Goal: Task Accomplishment & Management: Manage account settings

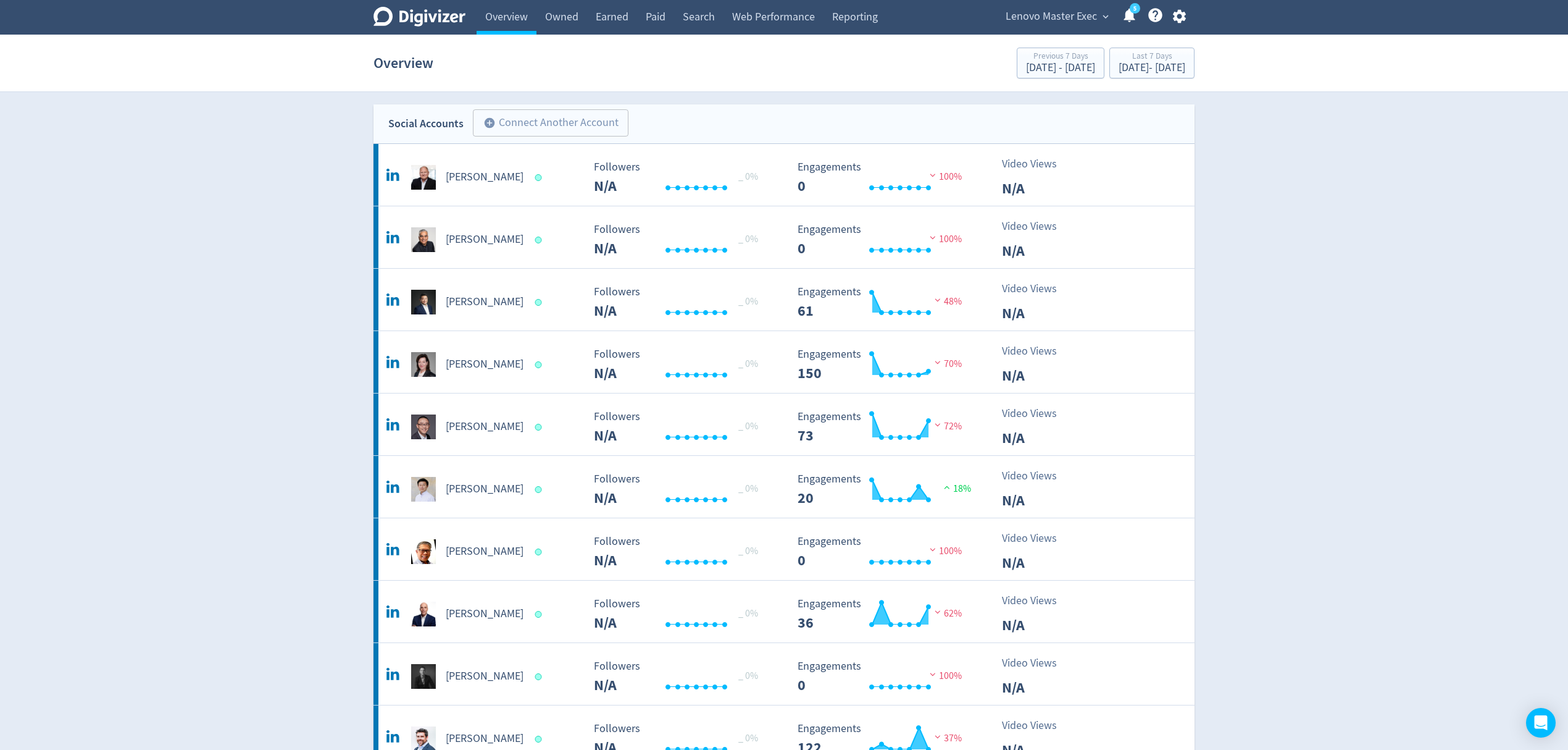
click at [1064, 12] on span "Lenovo Master Exec" at bounding box center [1051, 16] width 91 height 20
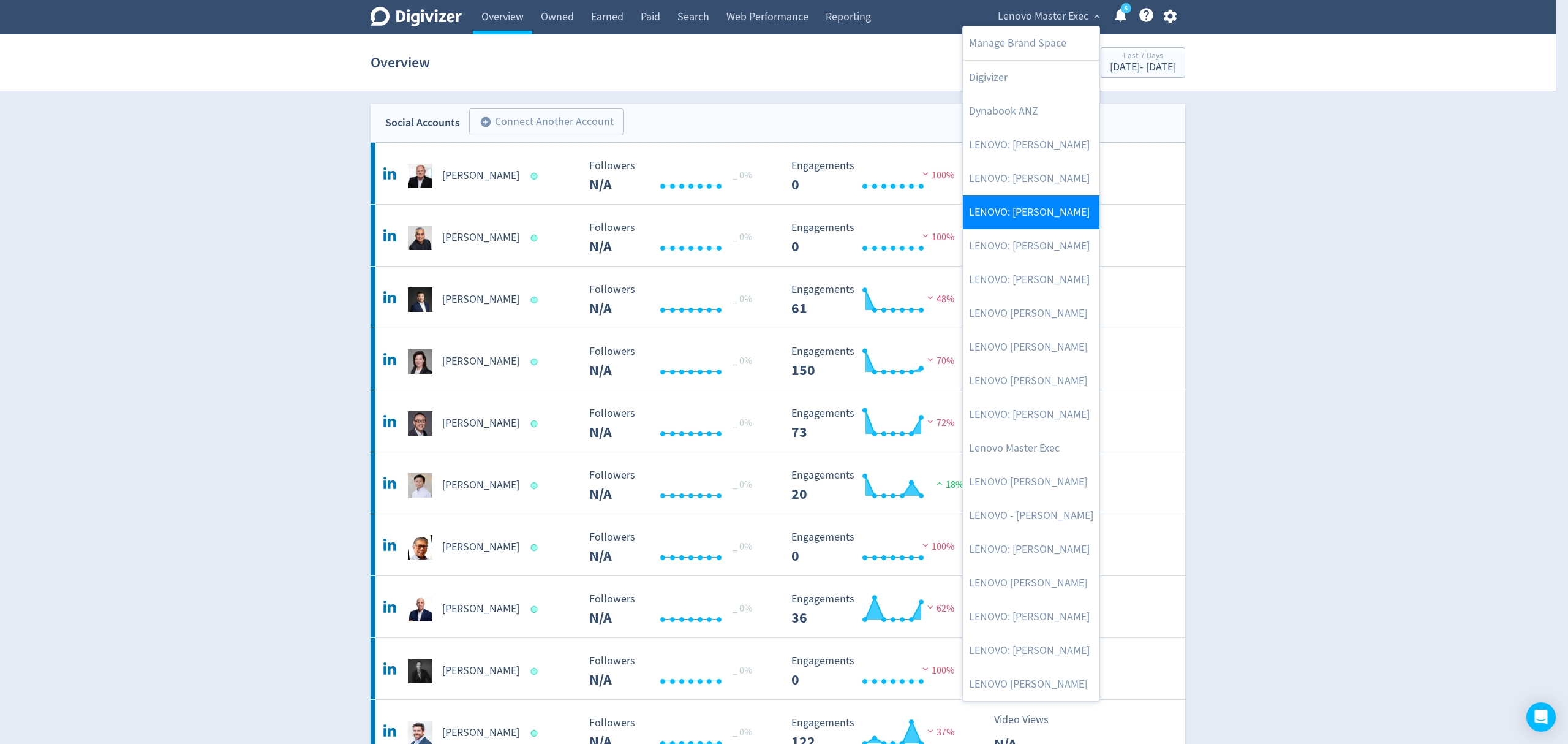
click at [1084, 212] on link "LENOVO: [PERSON_NAME]" at bounding box center [1031, 212] width 136 height 34
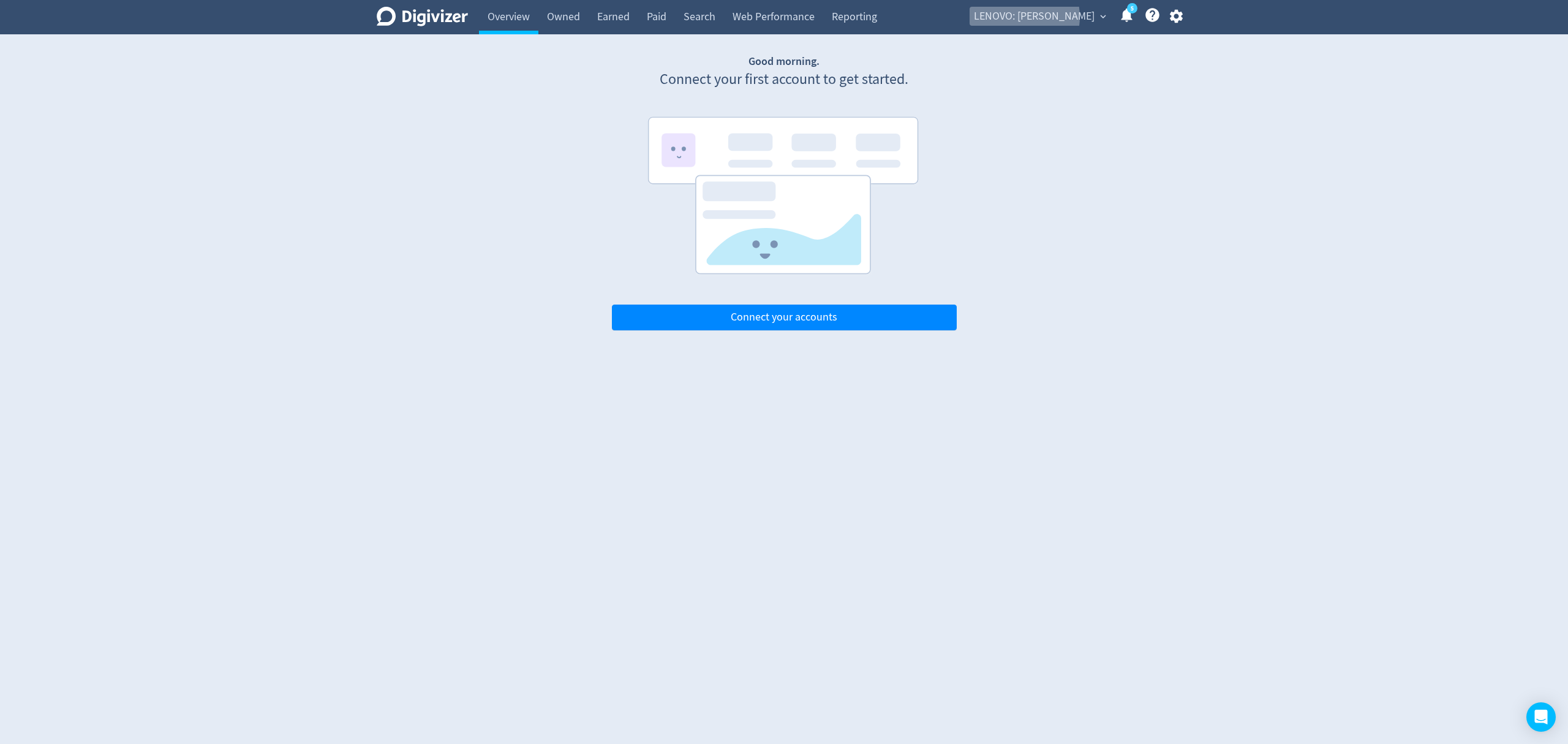
click at [1044, 17] on span "LENOVO: [PERSON_NAME]" at bounding box center [1034, 16] width 121 height 20
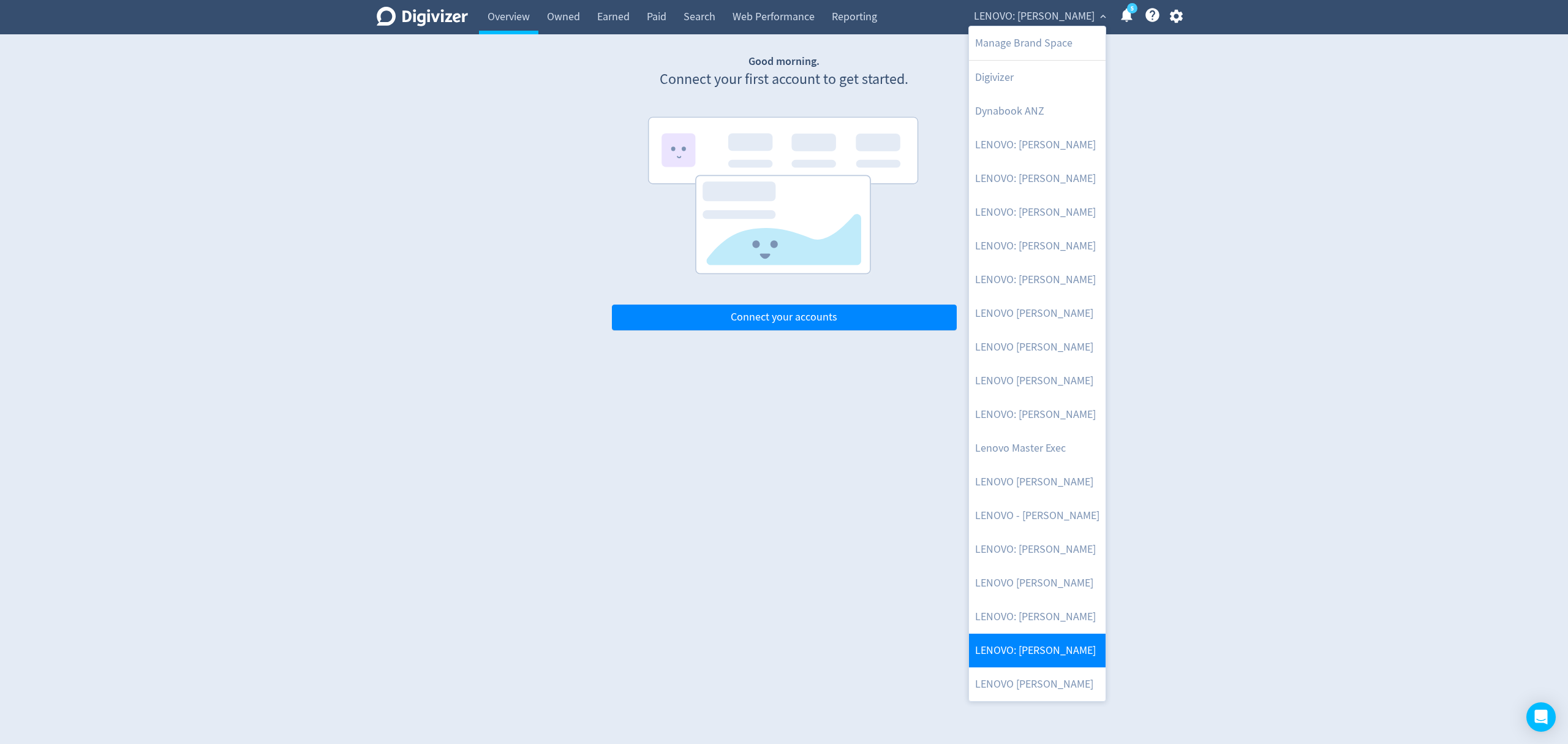
click at [1001, 653] on link "LENOVO: [PERSON_NAME]" at bounding box center [1037, 650] width 136 height 34
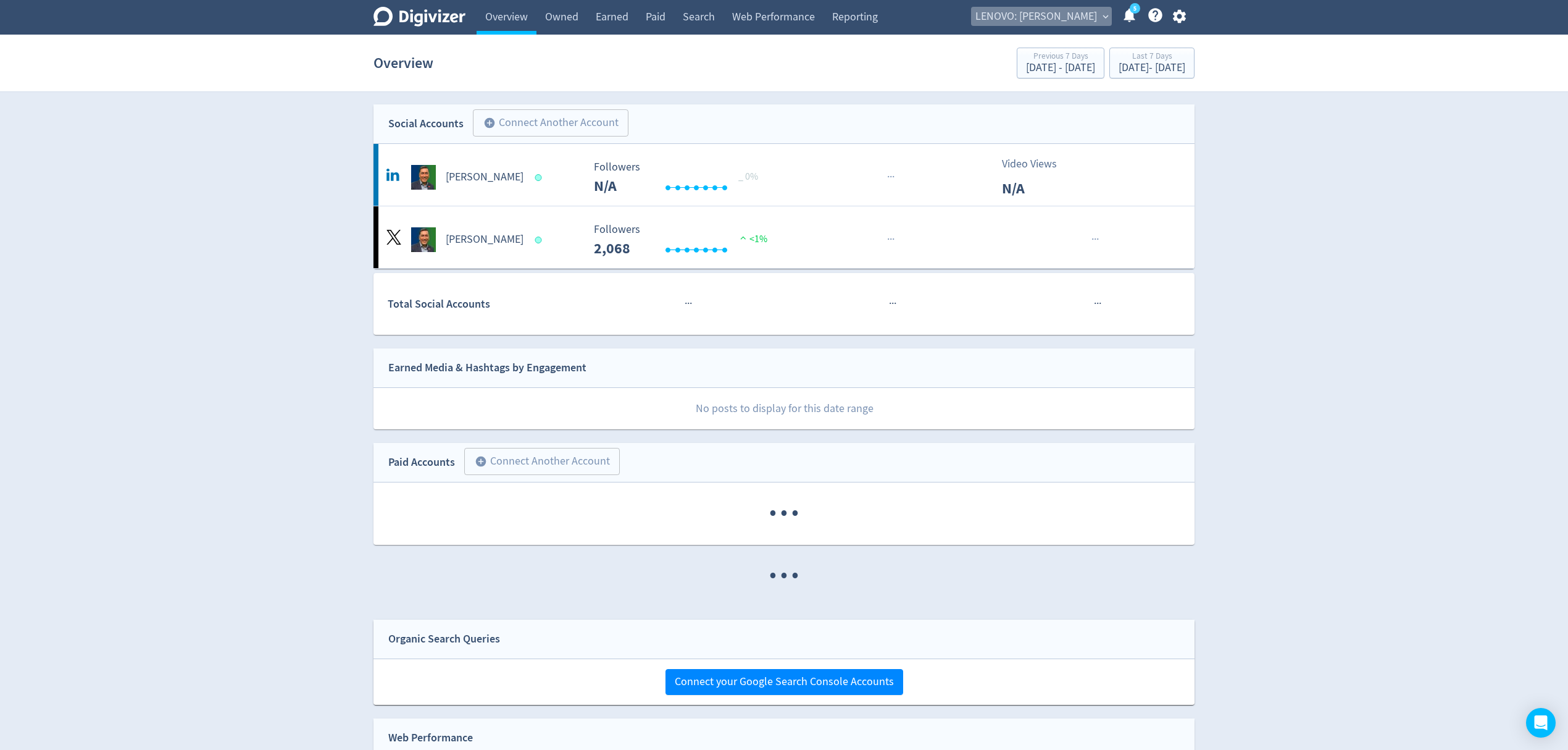
click at [1076, 7] on span "LENOVO: [PERSON_NAME]" at bounding box center [1036, 16] width 122 height 20
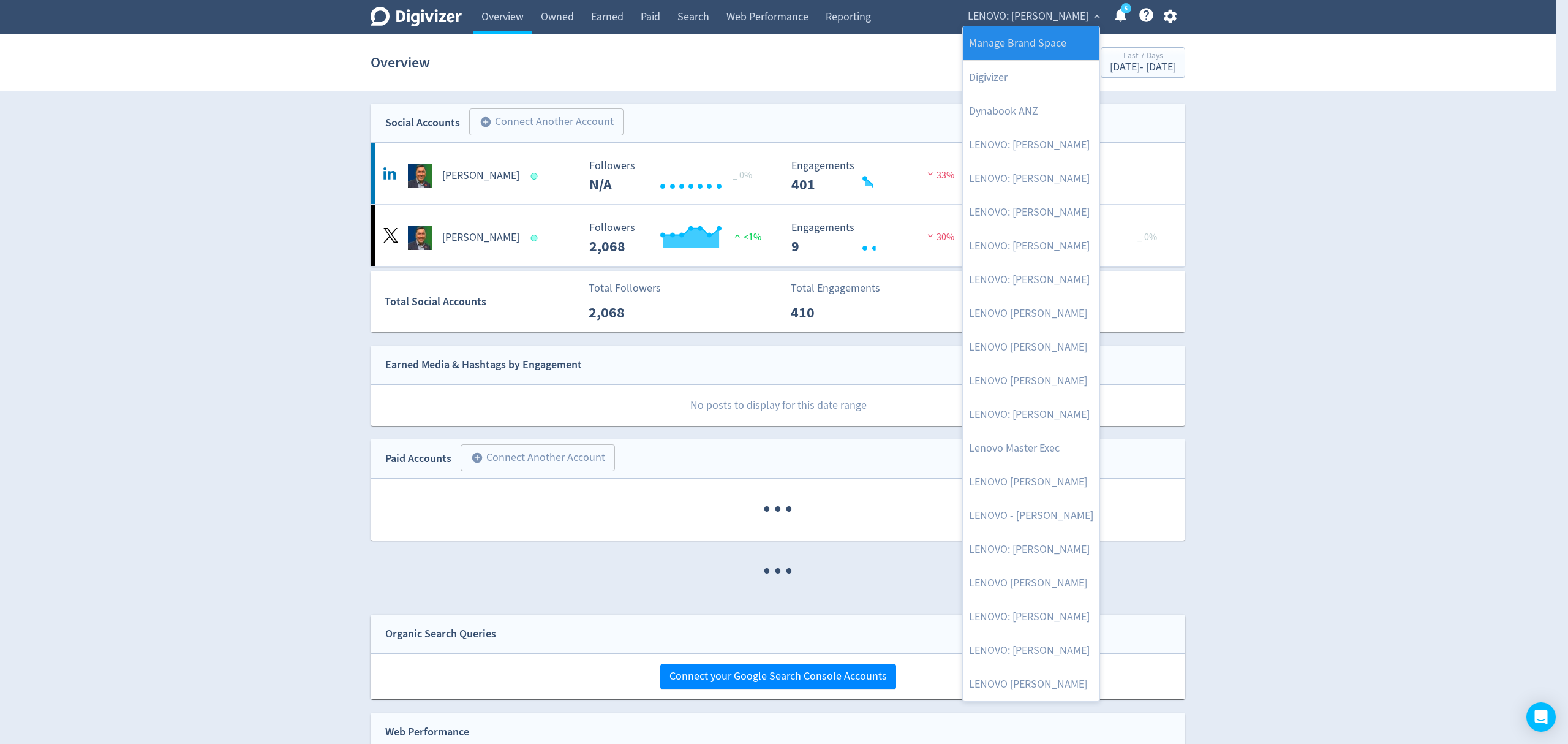
click at [1038, 48] on link "Manage Brand Space" at bounding box center [1031, 43] width 136 height 34
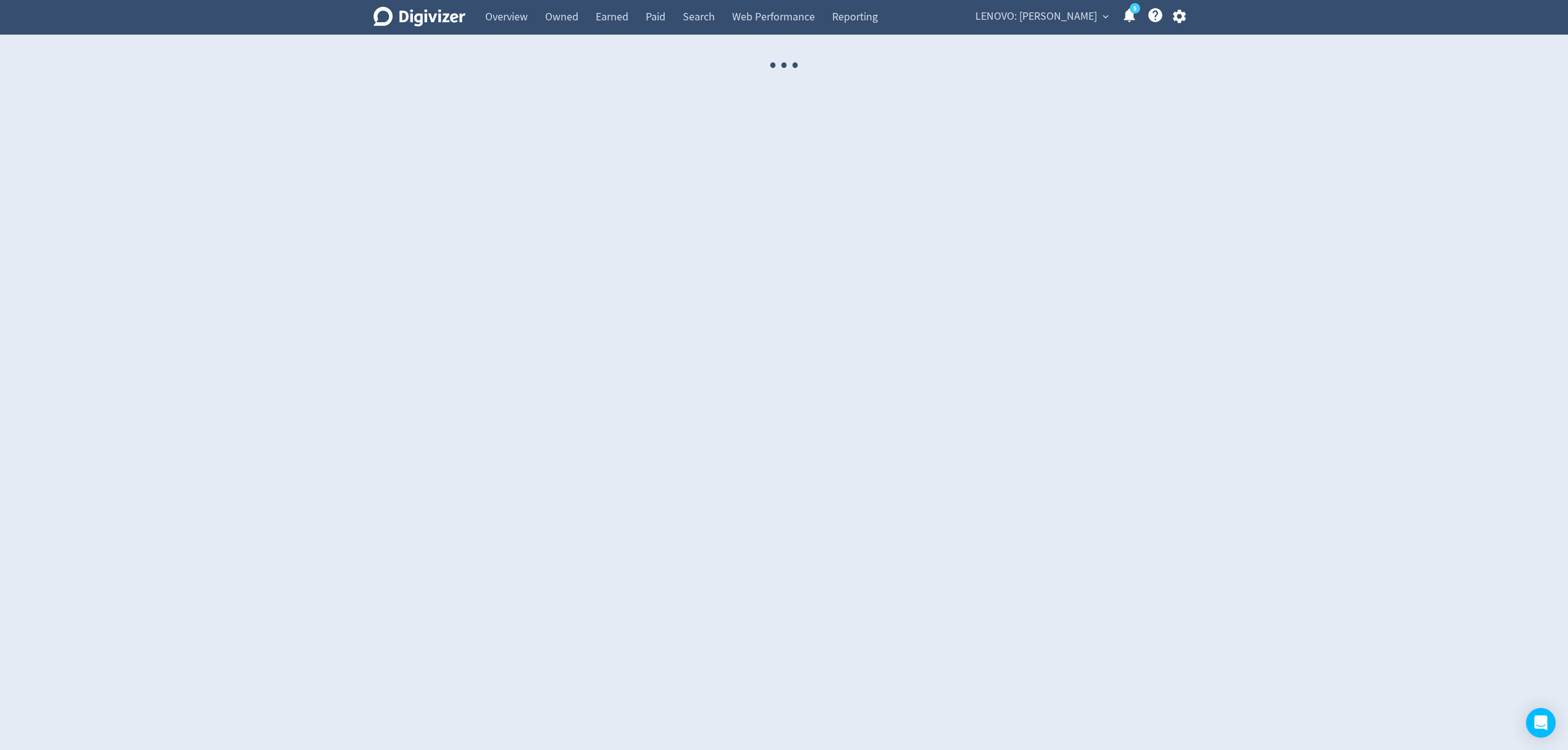
select select "USER"
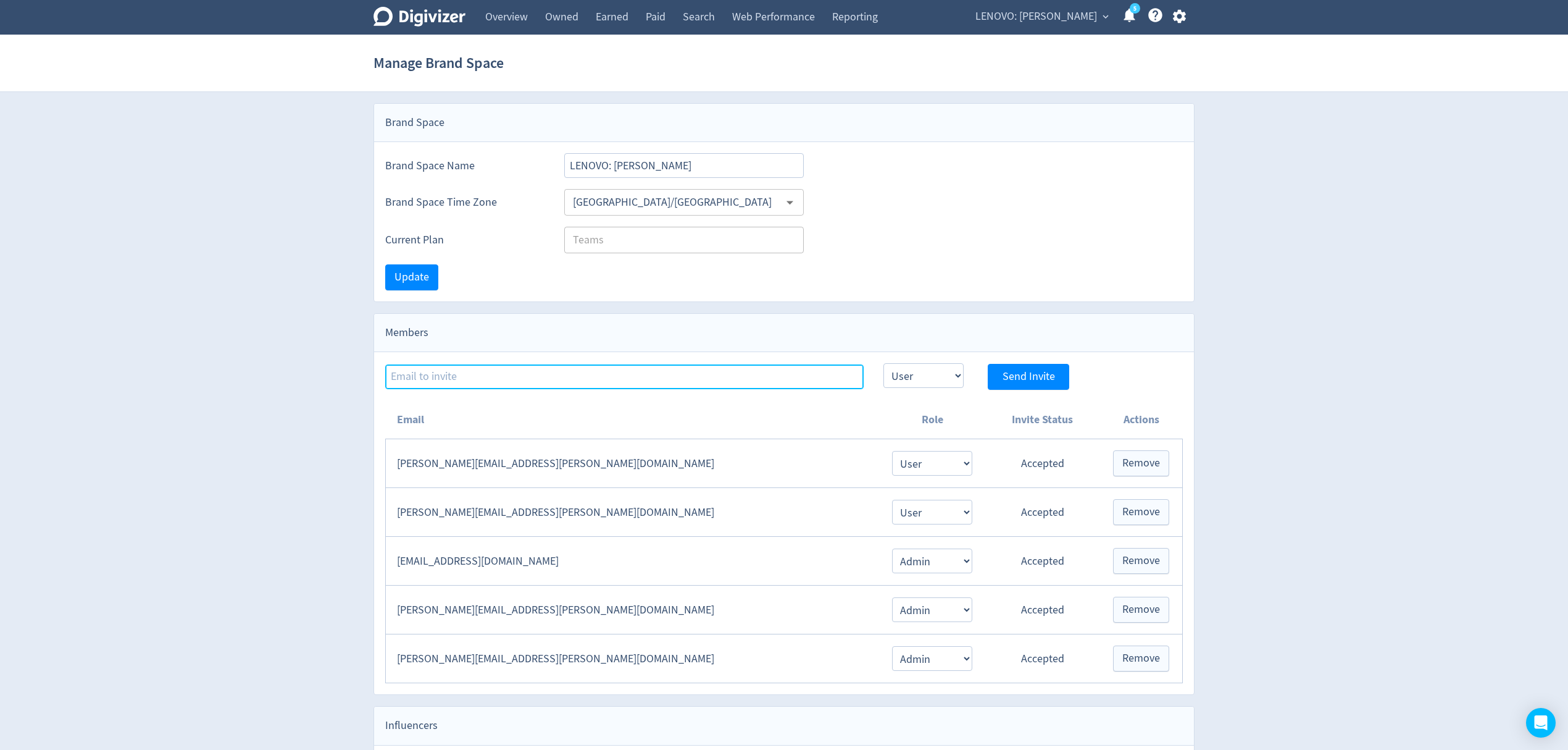
click at [504, 366] on input at bounding box center [624, 377] width 479 height 25
paste input "[EMAIL_ADDRESS][PERSON_NAME][DOMAIN_NAME]"
type input "[EMAIL_ADDRESS][PERSON_NAME][DOMAIN_NAME]"
click at [916, 384] on select "Admin User" at bounding box center [923, 375] width 80 height 25
select select "ADMIN"
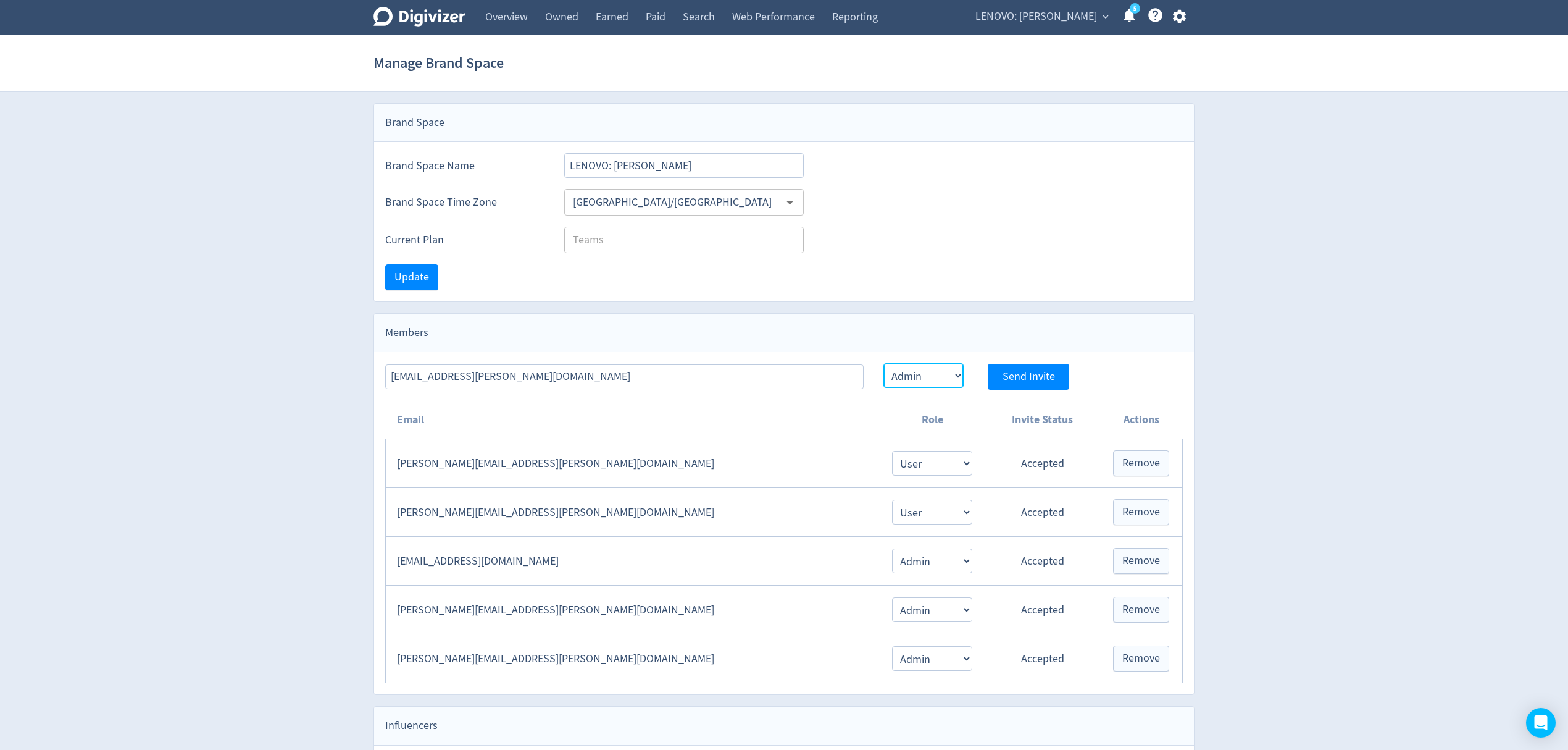
click at [883, 365] on select "Admin User" at bounding box center [923, 375] width 80 height 25
click at [1029, 380] on span "Send Invite" at bounding box center [1028, 377] width 52 height 11
select select "USER"
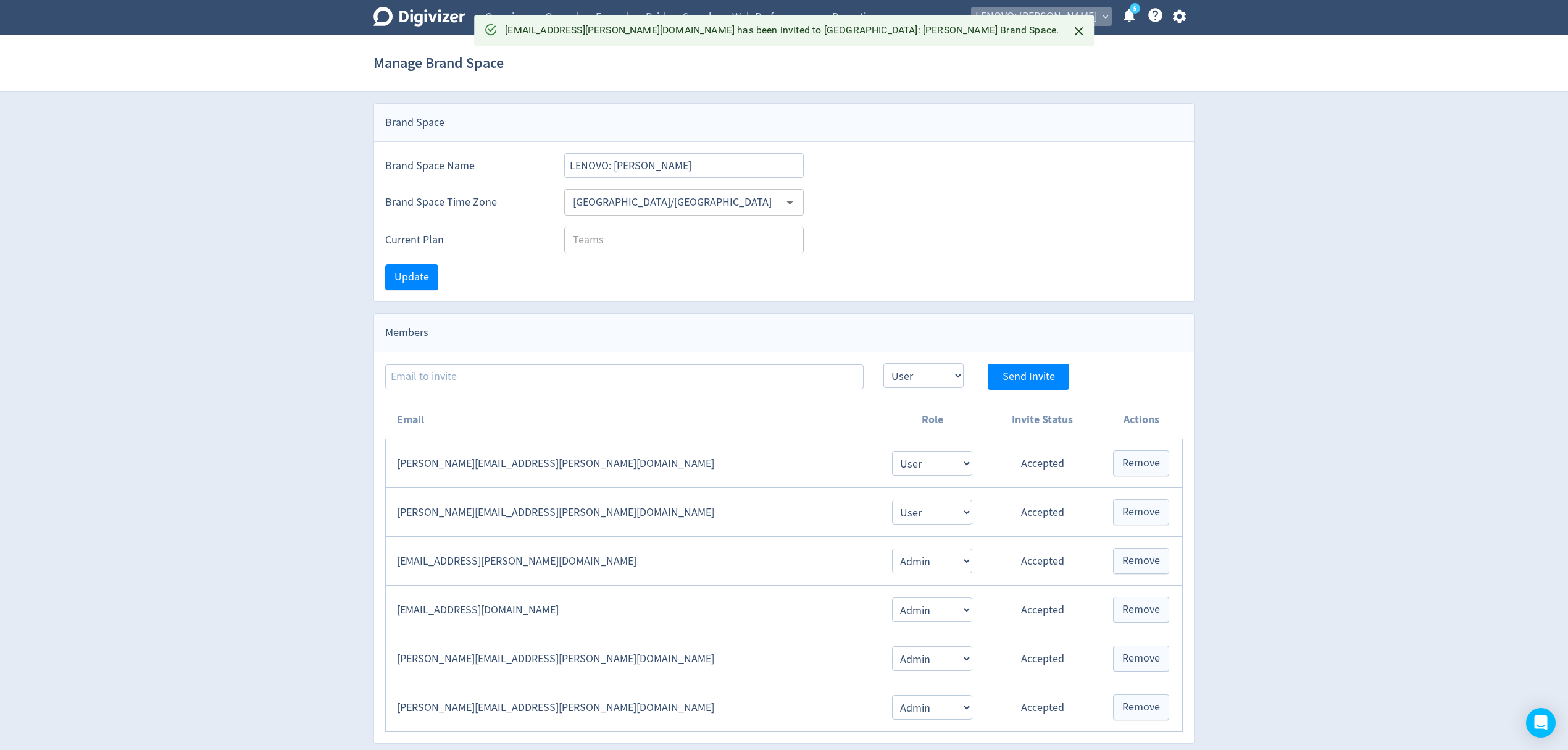
click at [1063, 13] on span "LENOVO: [PERSON_NAME]" at bounding box center [1036, 16] width 122 height 20
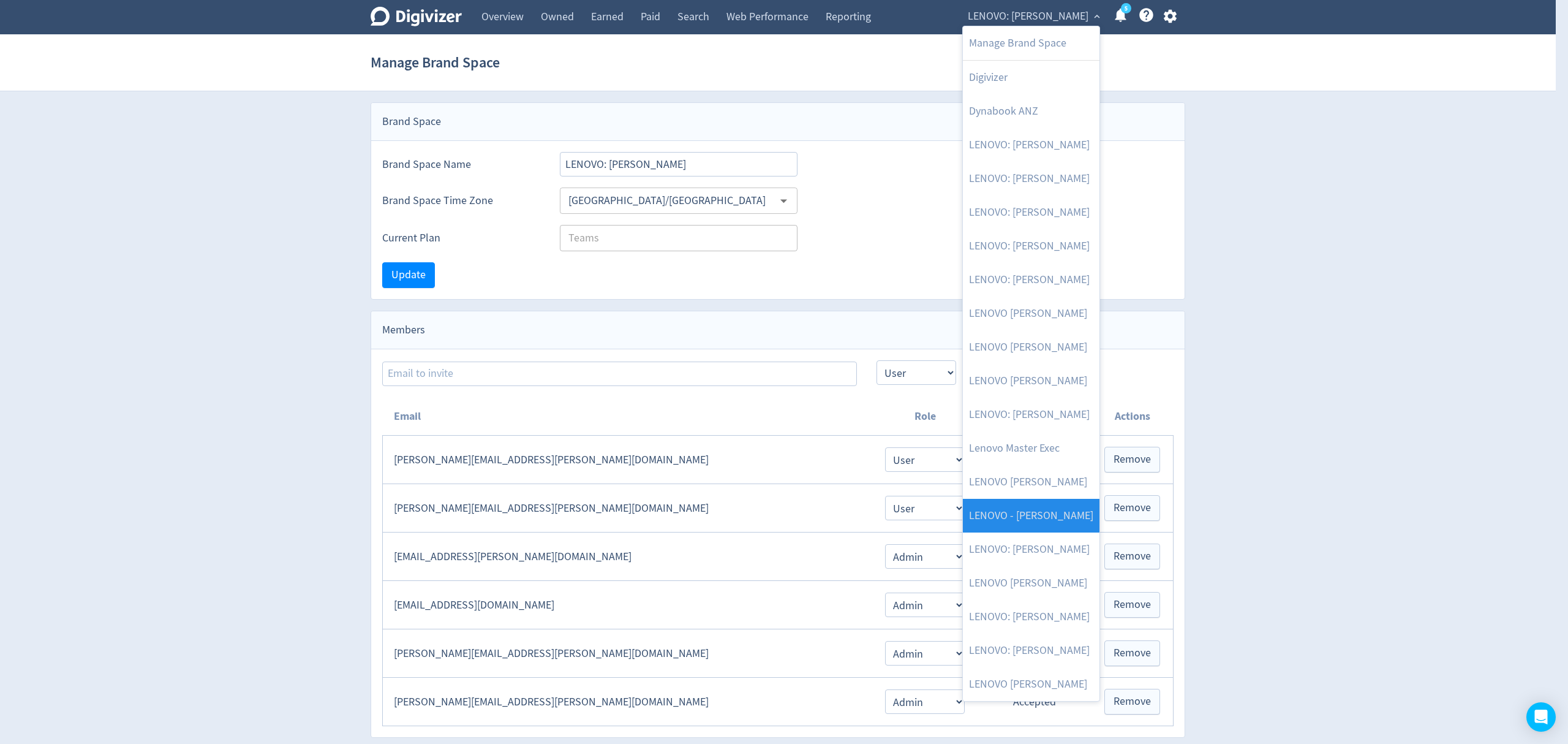
click at [1067, 505] on link "LENOVO - [PERSON_NAME]" at bounding box center [1031, 516] width 136 height 34
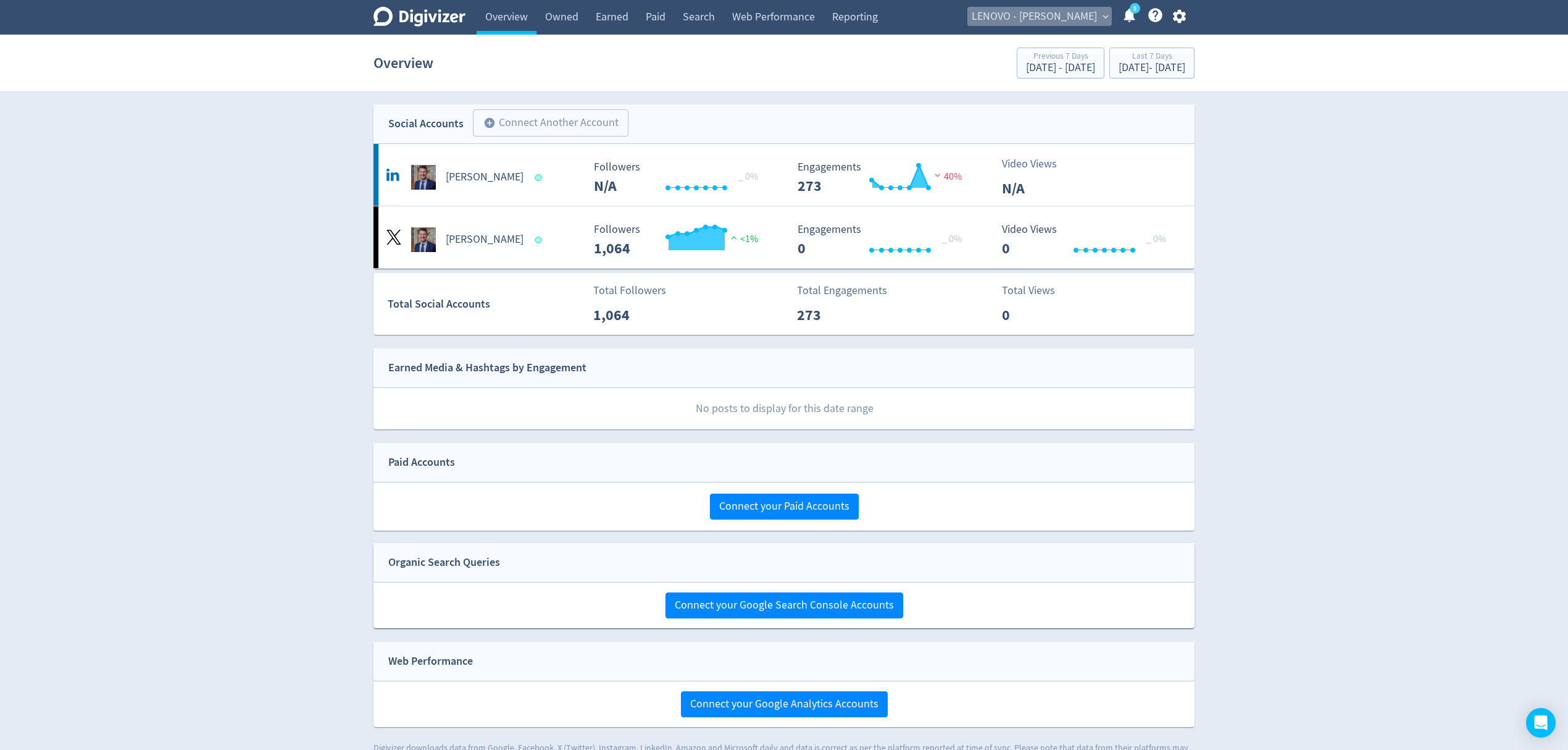
click at [1045, 13] on span "LENOVO - [PERSON_NAME]" at bounding box center [1034, 16] width 125 height 20
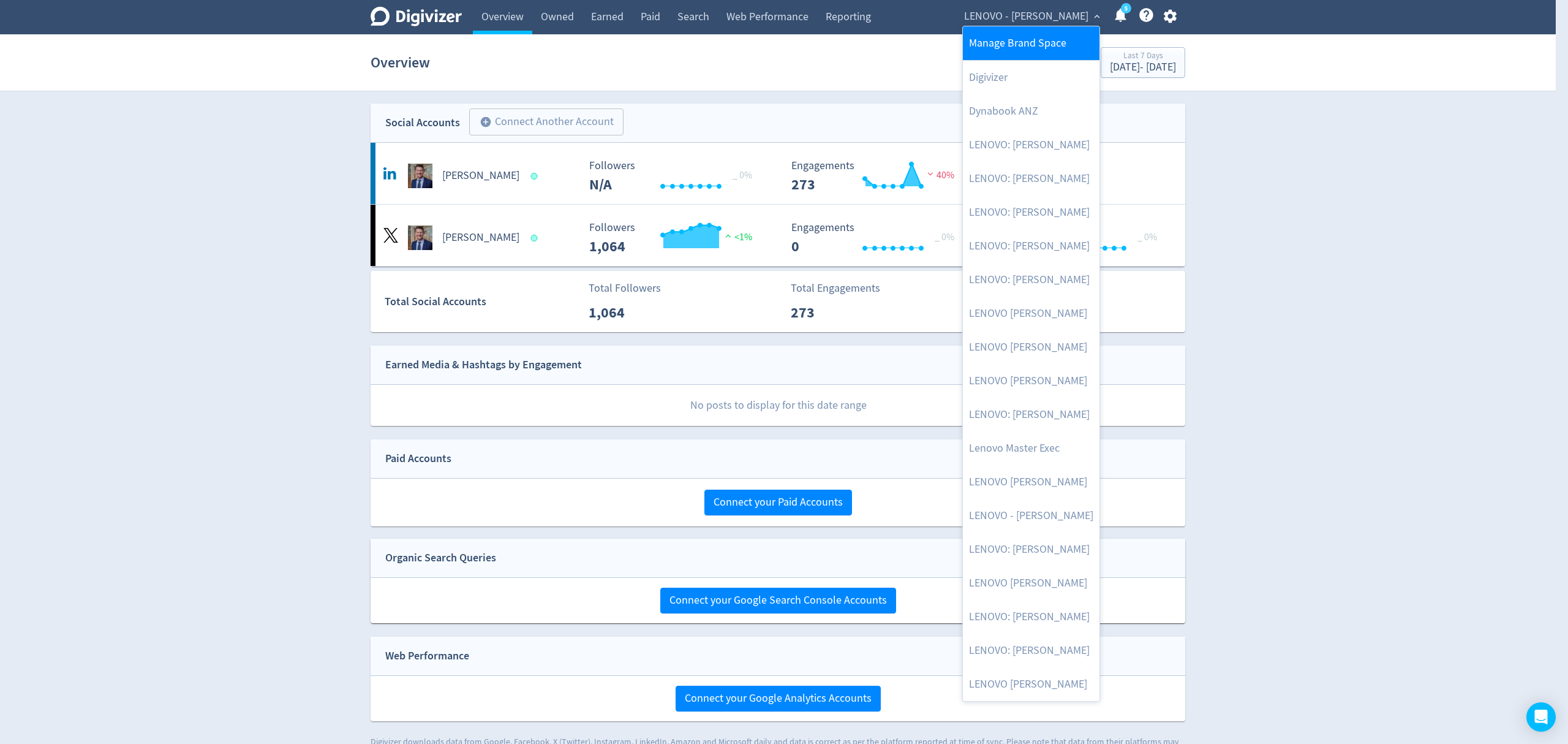
click at [1007, 36] on link "Manage Brand Space" at bounding box center [1031, 43] width 136 height 34
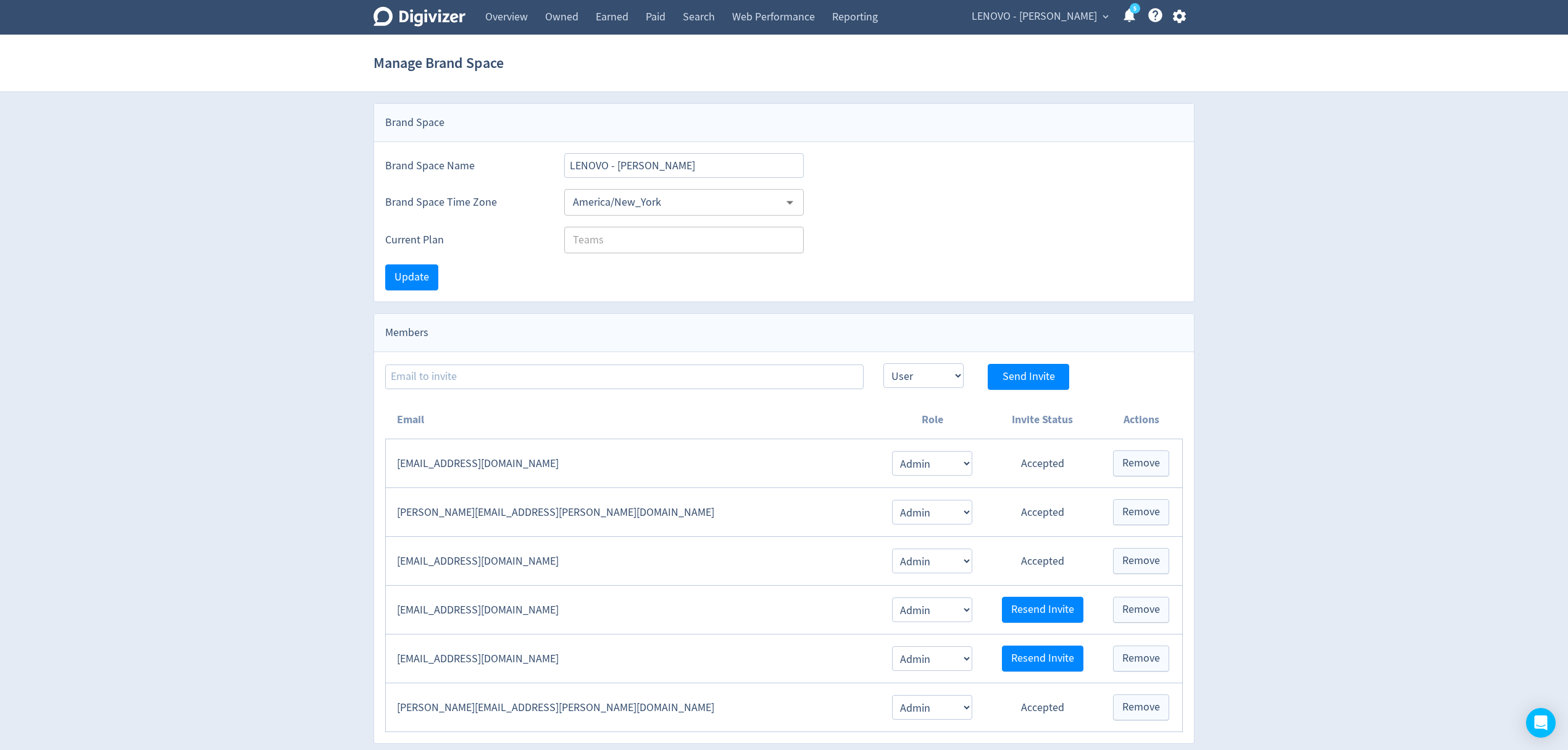
click at [443, 389] on div "Admin User Send Invite" at bounding box center [784, 376] width 797 height 27
click at [502, 367] on input at bounding box center [624, 377] width 479 height 25
paste input "[EMAIL_ADDRESS][PERSON_NAME][DOMAIN_NAME]"
type input "[EMAIL_ADDRESS][PERSON_NAME][DOMAIN_NAME]"
click at [899, 374] on select "Admin User" at bounding box center [923, 375] width 80 height 25
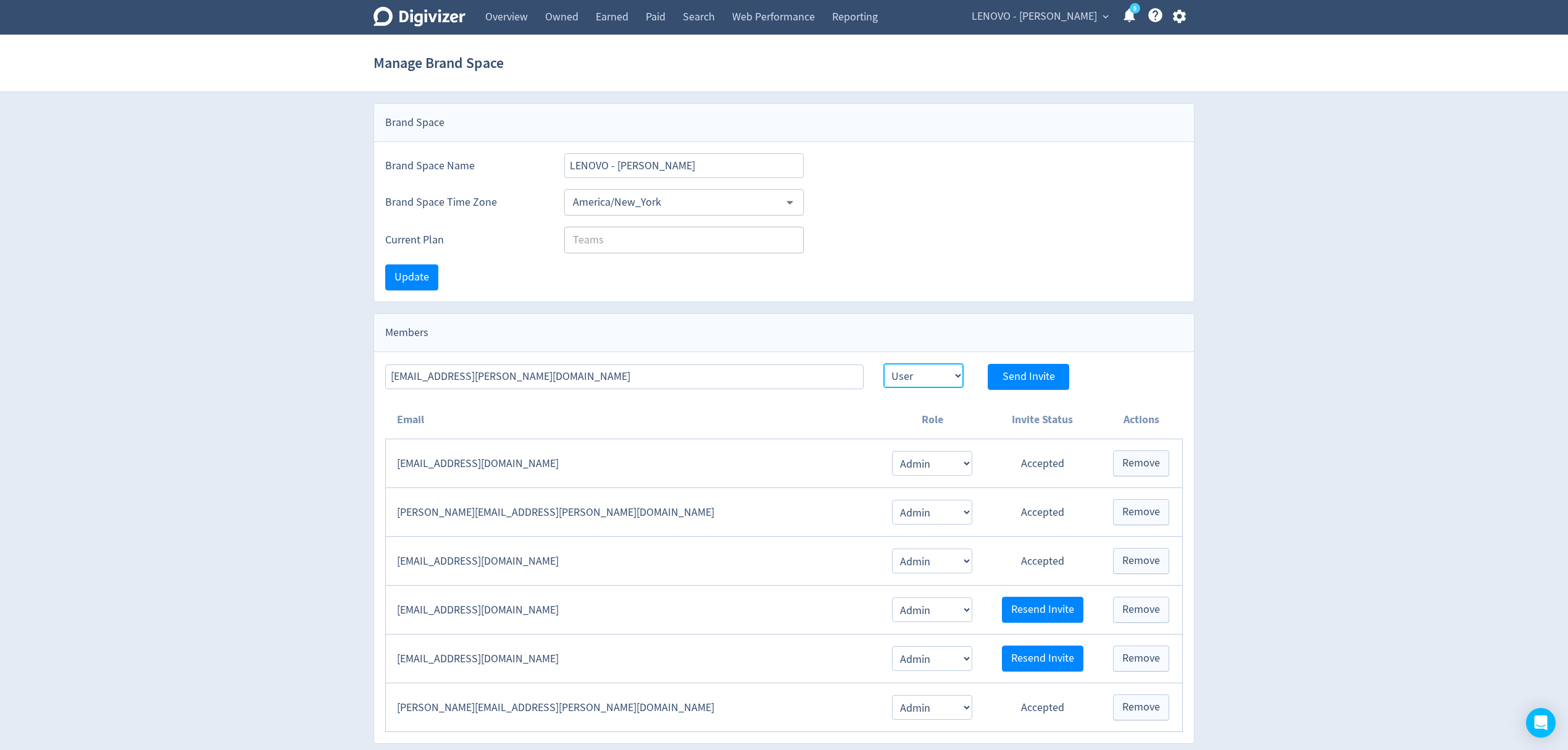
select select "ADMIN"
click at [883, 365] on select "Admin User" at bounding box center [923, 375] width 80 height 25
click at [1049, 379] on span "Send Invite" at bounding box center [1028, 377] width 52 height 11
select select "USER"
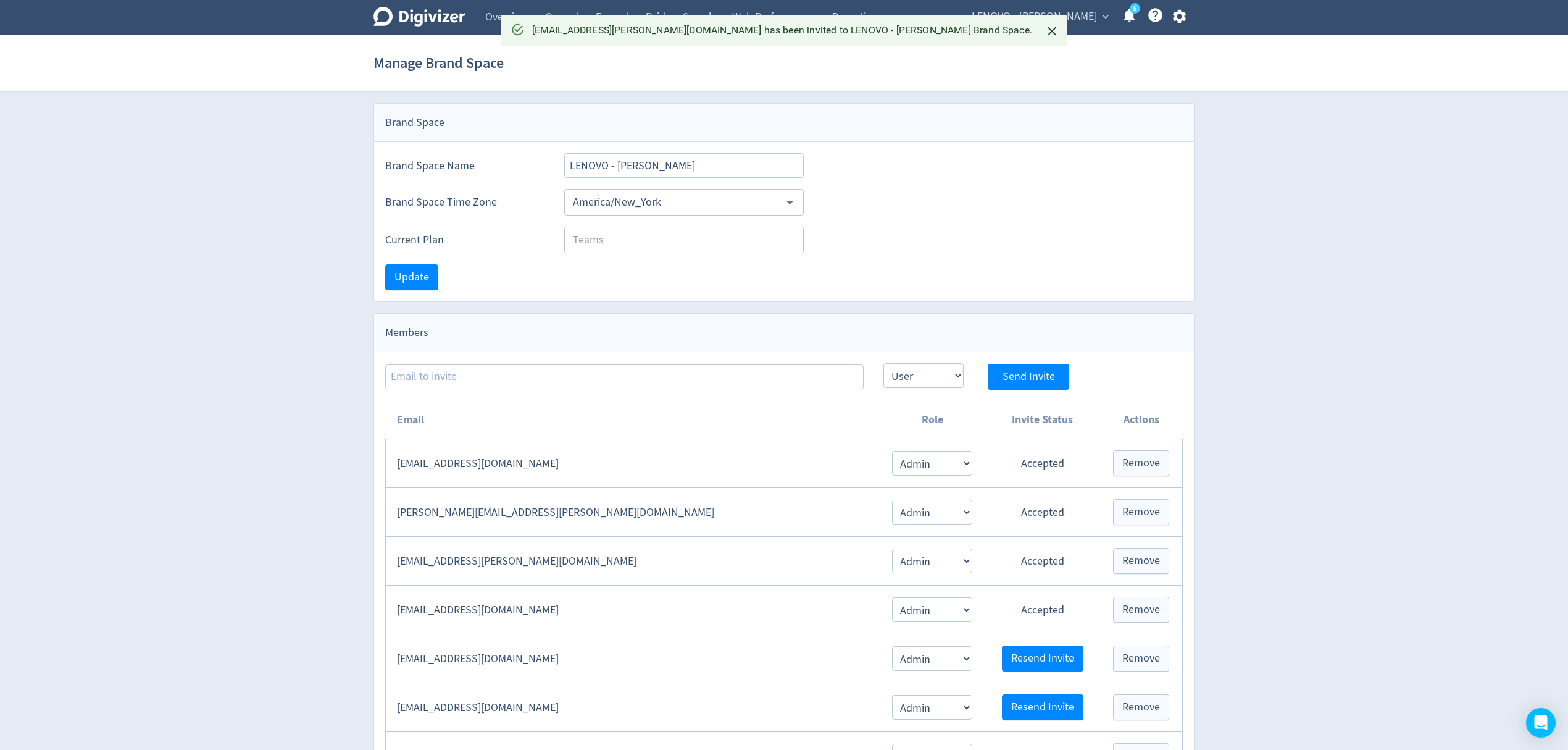
click at [1067, 7] on span "LENOVO - [PERSON_NAME]" at bounding box center [1034, 16] width 125 height 20
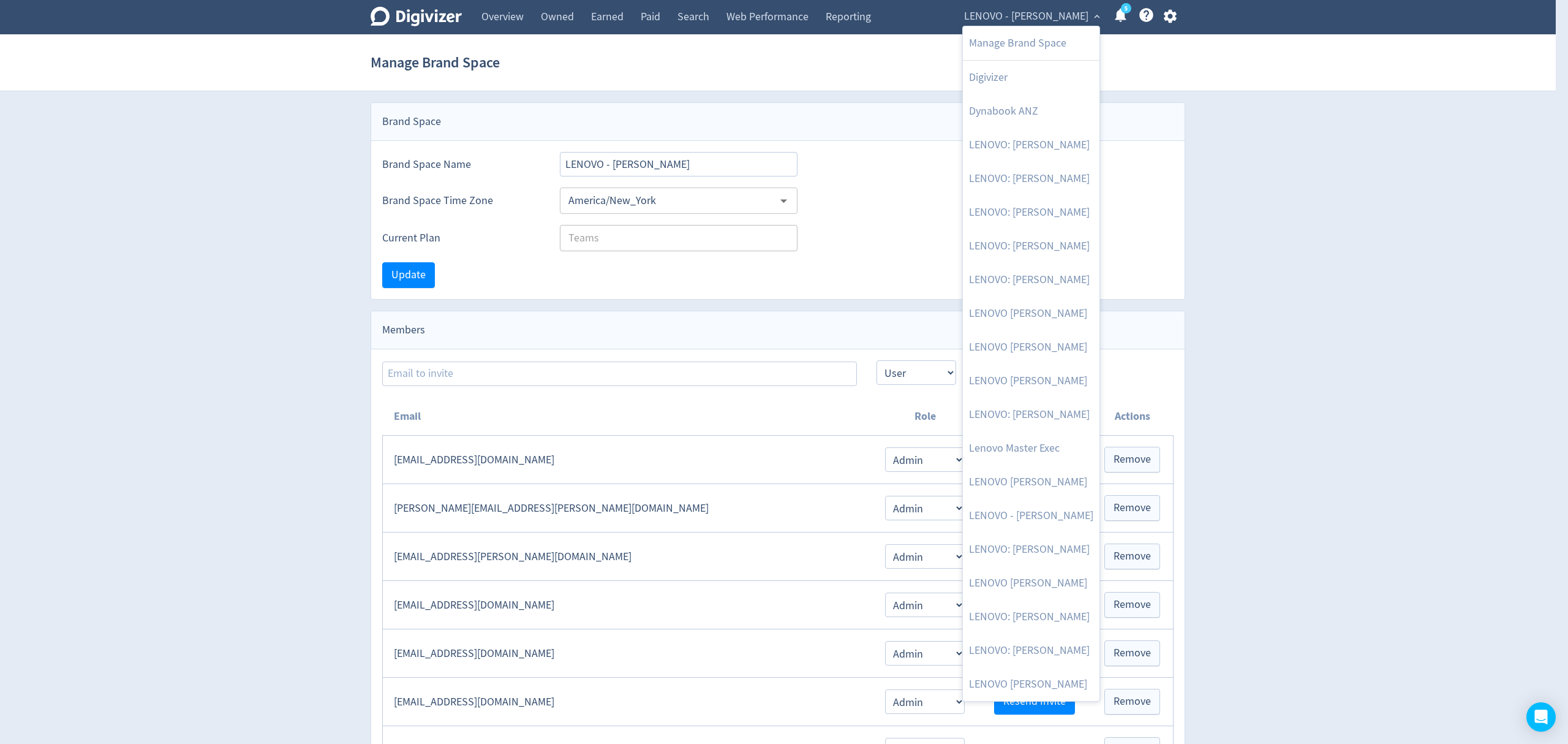
drag, startPoint x: 1056, startPoint y: 346, endPoint x: 1175, endPoint y: 246, distance: 155.4
click at [1056, 346] on link "LENOVO [PERSON_NAME]" at bounding box center [1031, 347] width 136 height 34
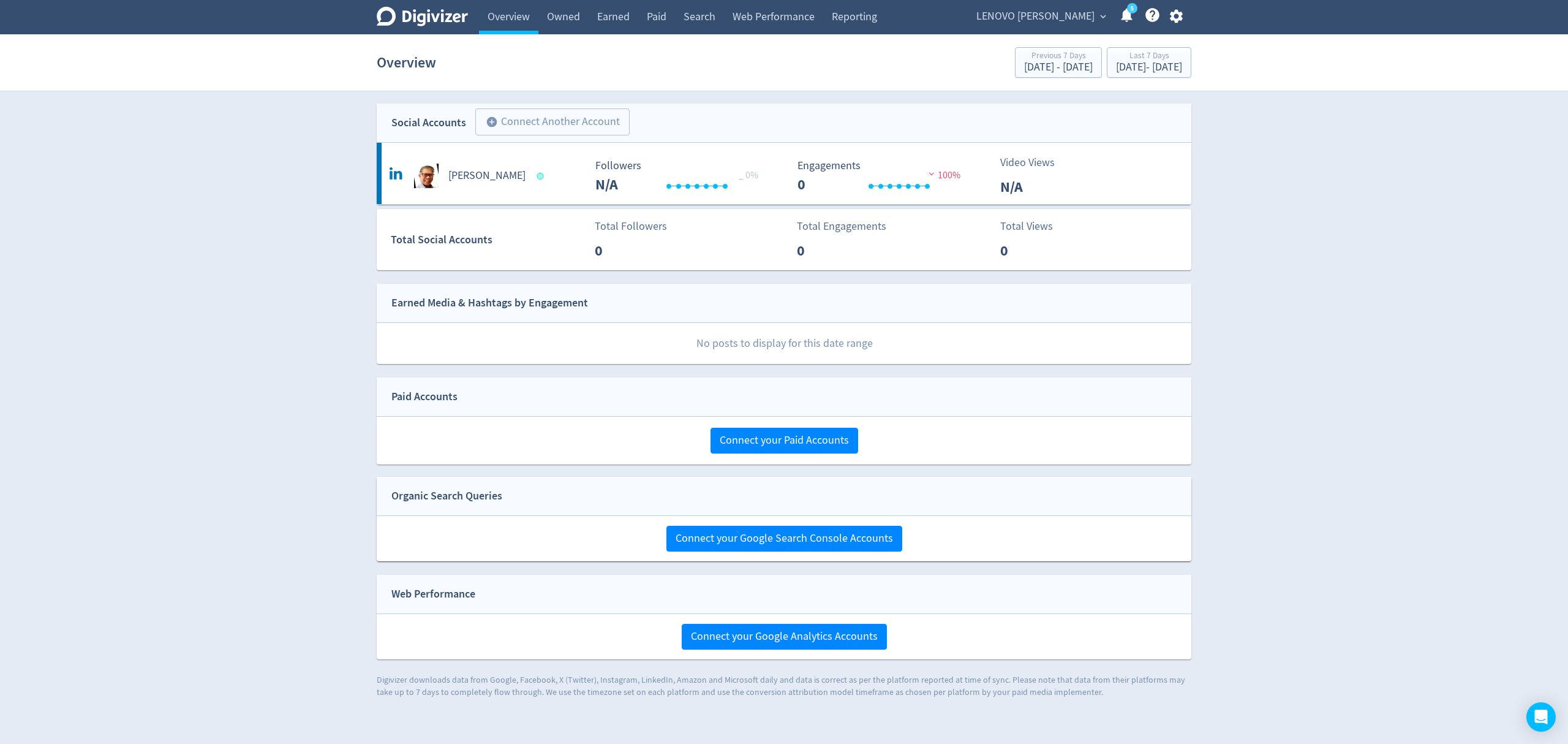
click at [1065, 16] on span "LENOVO [PERSON_NAME]" at bounding box center [1035, 16] width 118 height 20
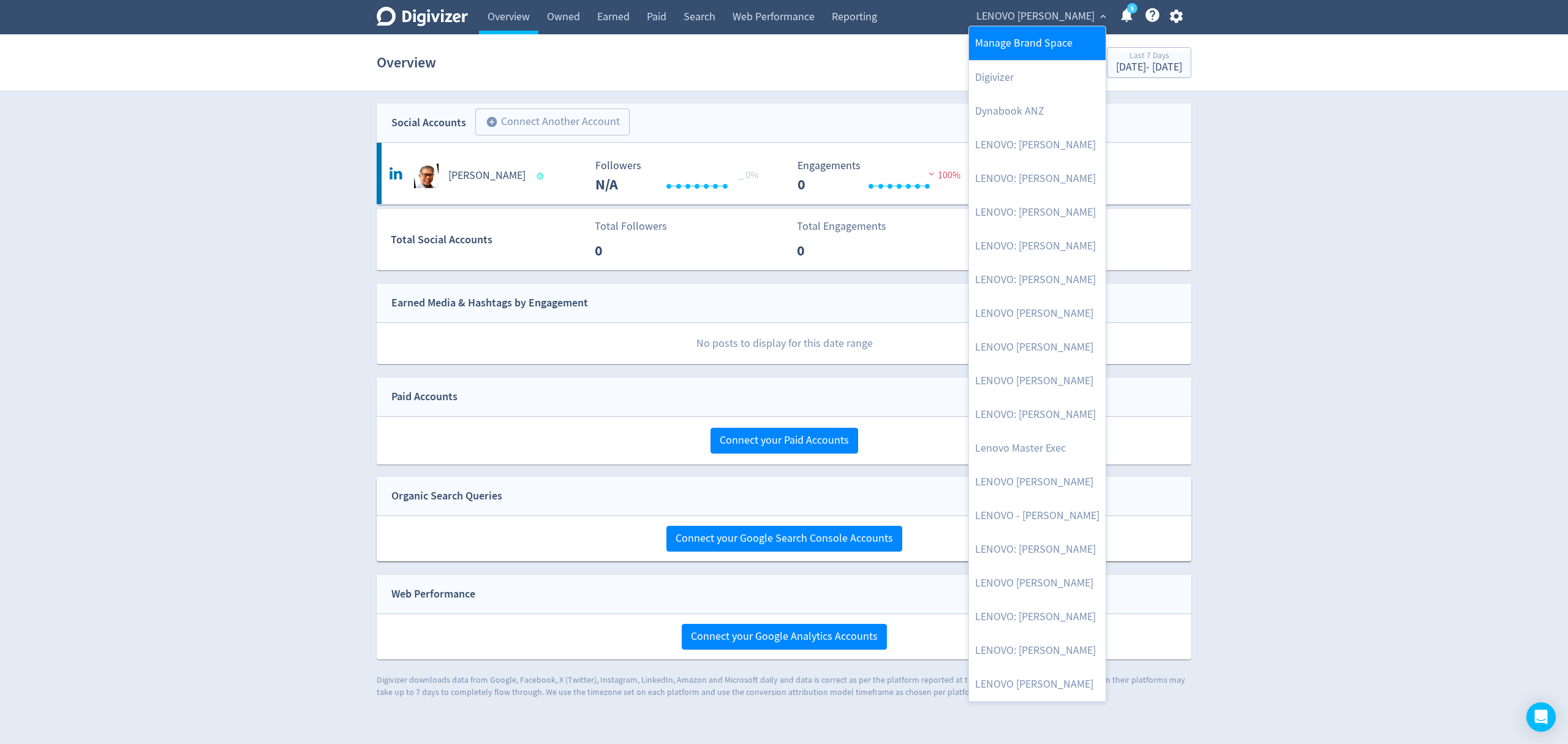
click at [1065, 39] on link "Manage Brand Space" at bounding box center [1037, 43] width 136 height 34
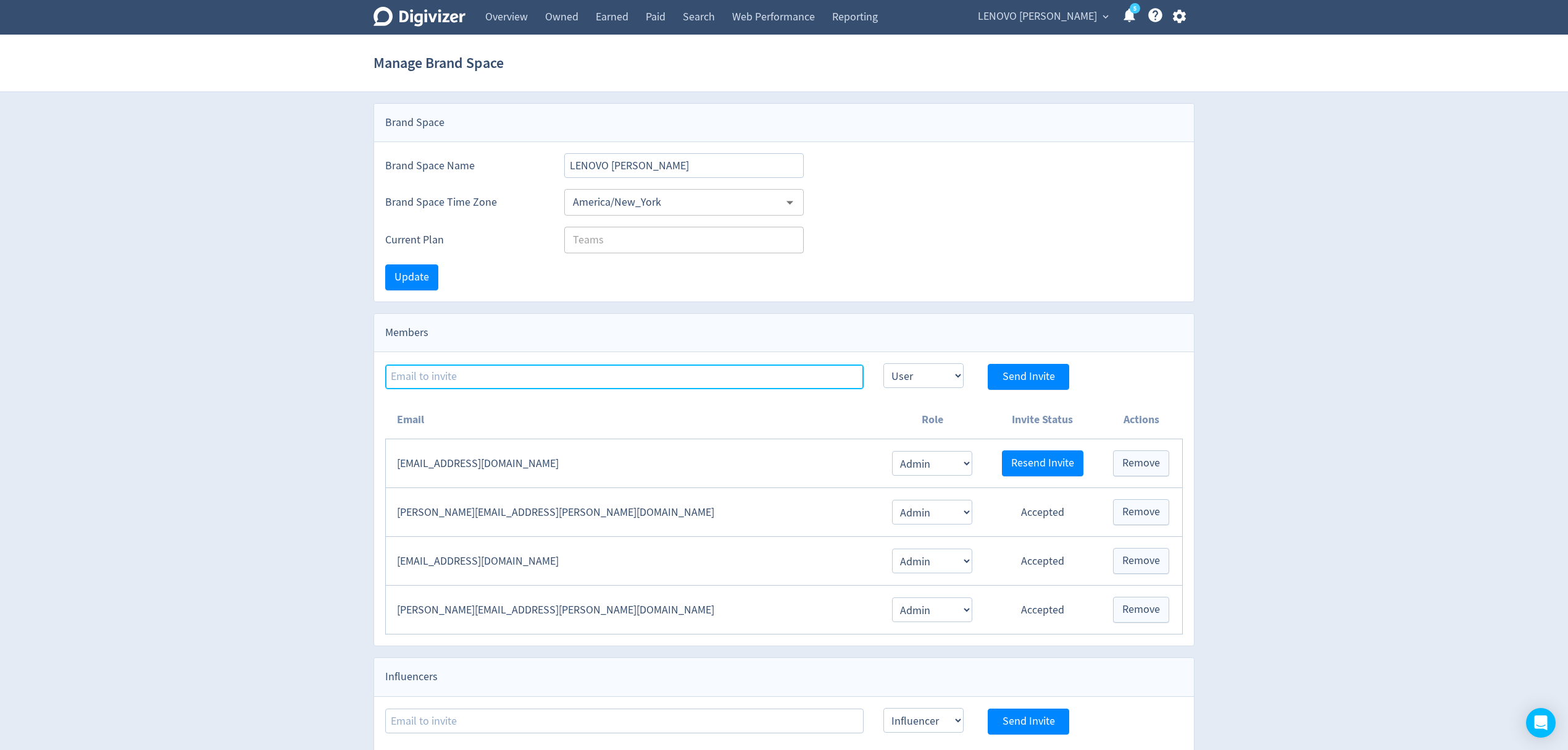
click at [452, 381] on input at bounding box center [624, 377] width 479 height 25
paste input "[EMAIL_ADDRESS][PERSON_NAME][DOMAIN_NAME]"
type input "[EMAIL_ADDRESS][PERSON_NAME][DOMAIN_NAME]"
click at [904, 384] on select "Admin User" at bounding box center [923, 375] width 80 height 25
select select "ADMIN"
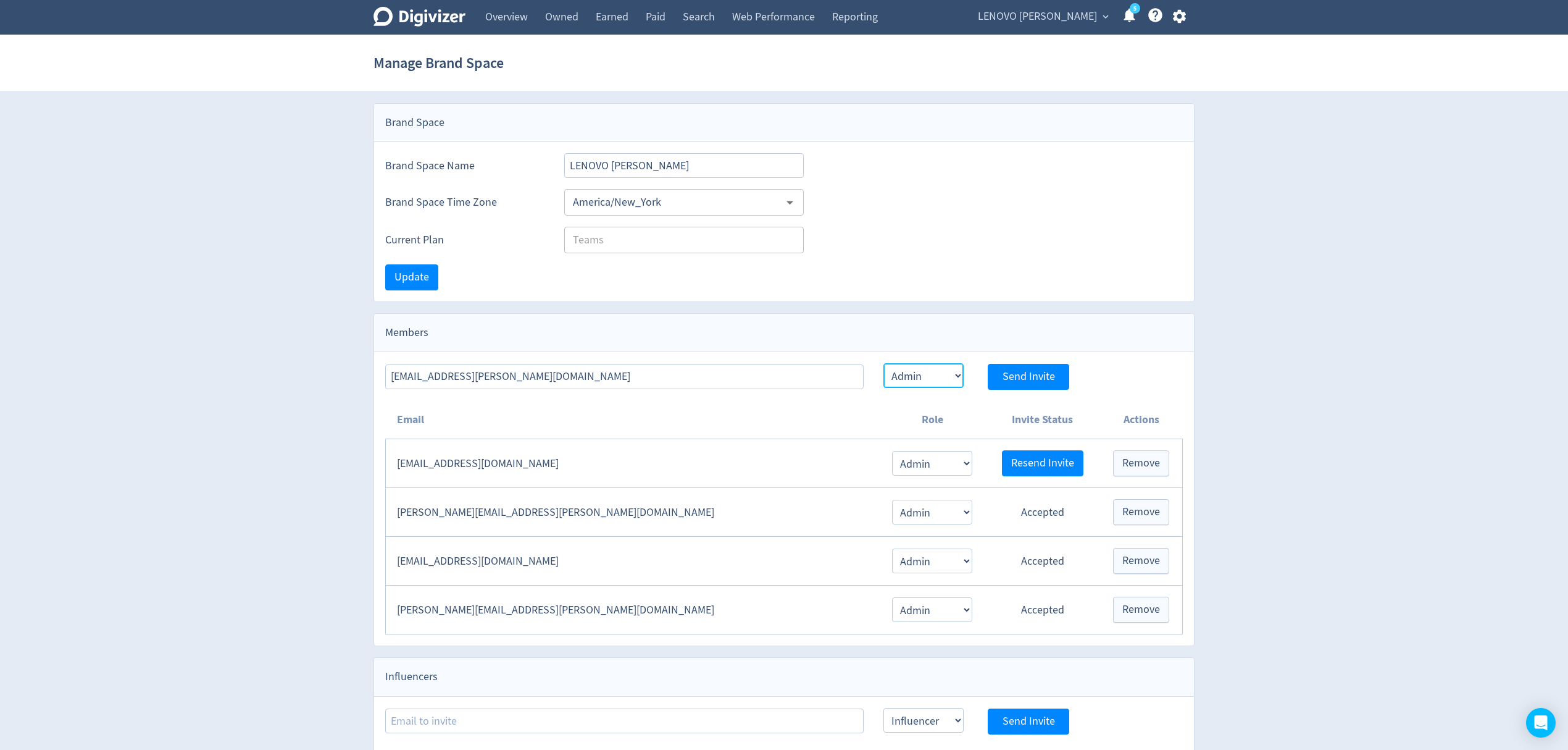
click at [883, 365] on select "Admin User" at bounding box center [923, 375] width 80 height 25
click at [1023, 377] on span "Send Invite" at bounding box center [1028, 377] width 52 height 11
select select "USER"
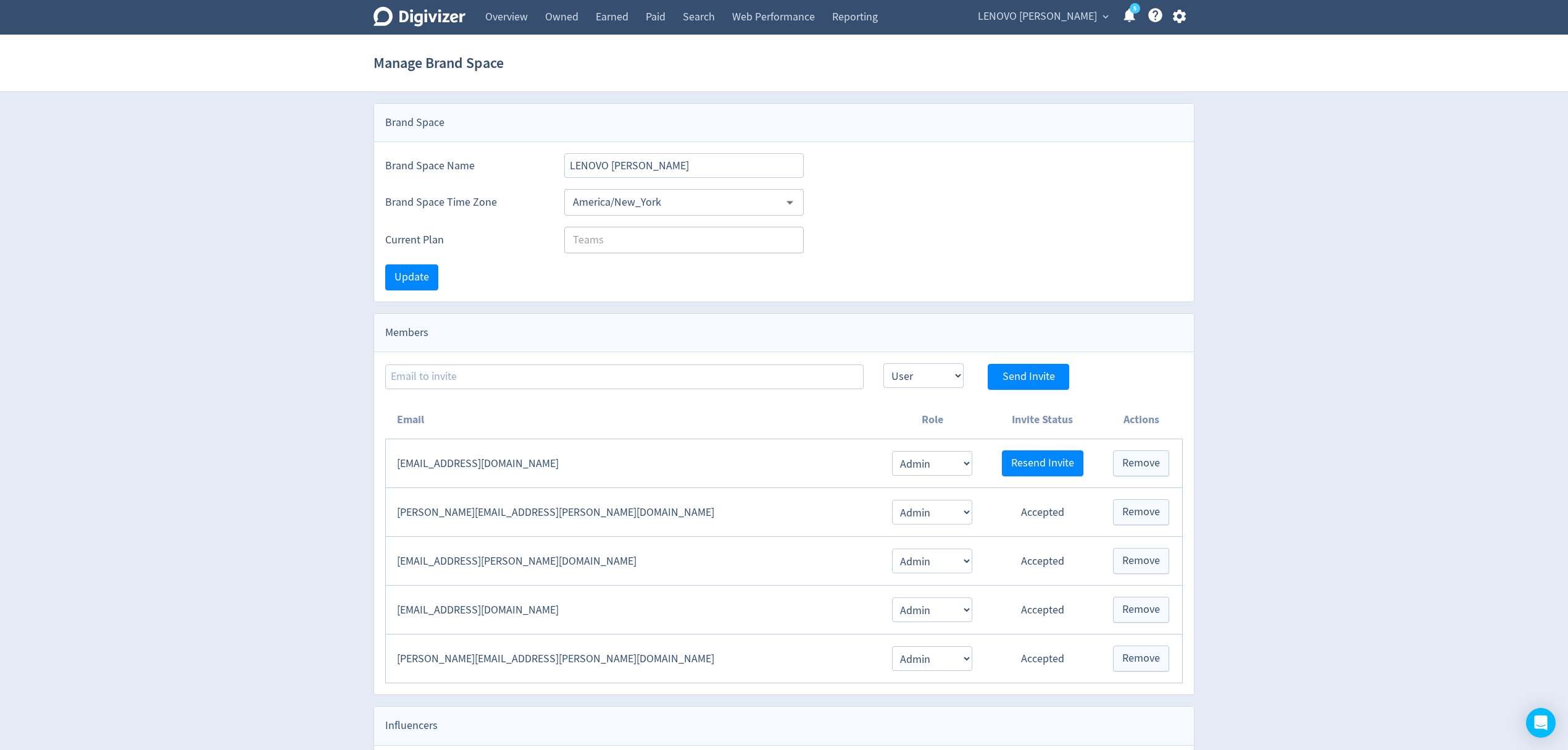
click at [1062, 7] on span "LENOVO [PERSON_NAME]" at bounding box center [1037, 16] width 119 height 20
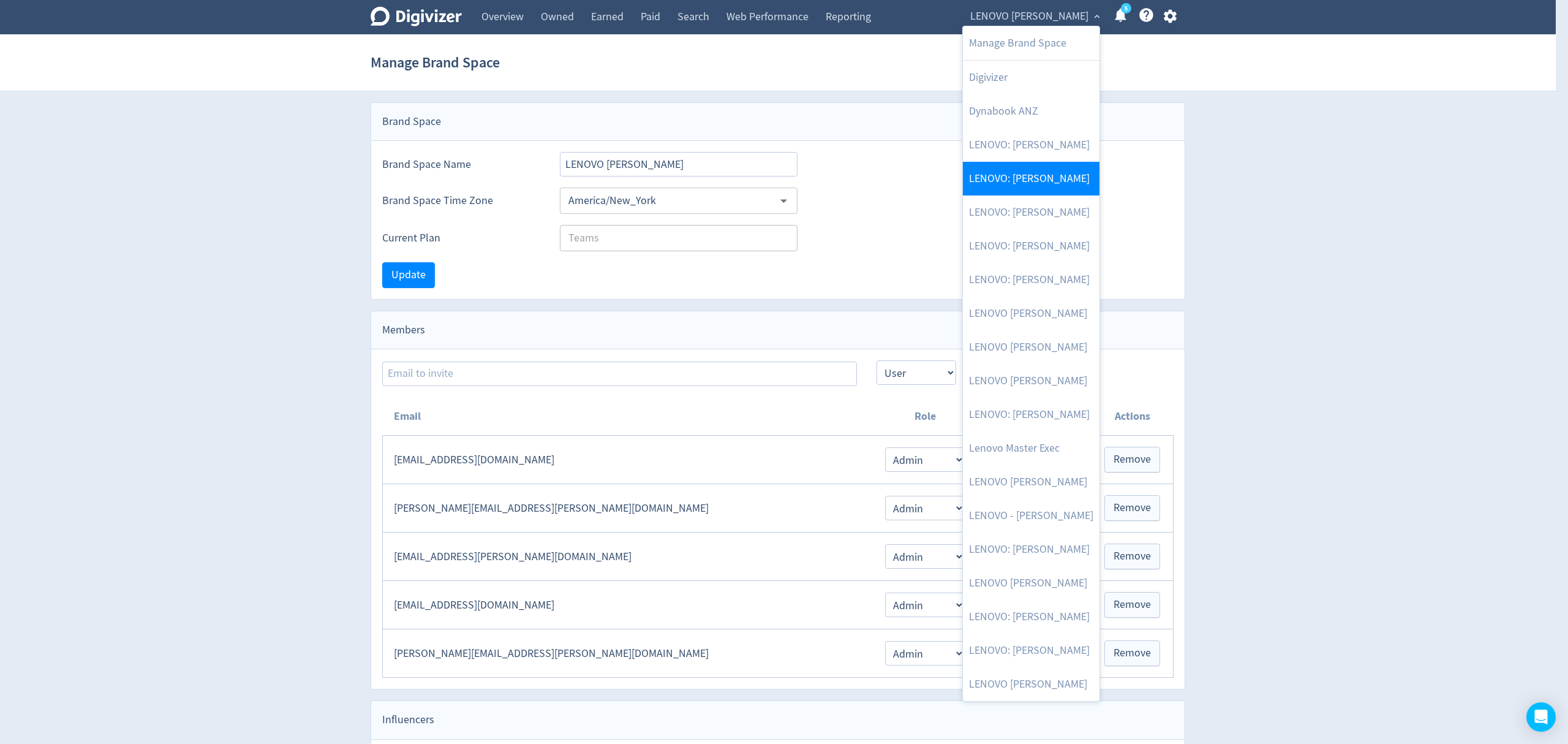
drag, startPoint x: 1073, startPoint y: 173, endPoint x: 1073, endPoint y: 189, distance: 16.0
click at [1073, 173] on link "LENOVO: [PERSON_NAME]" at bounding box center [1031, 178] width 136 height 34
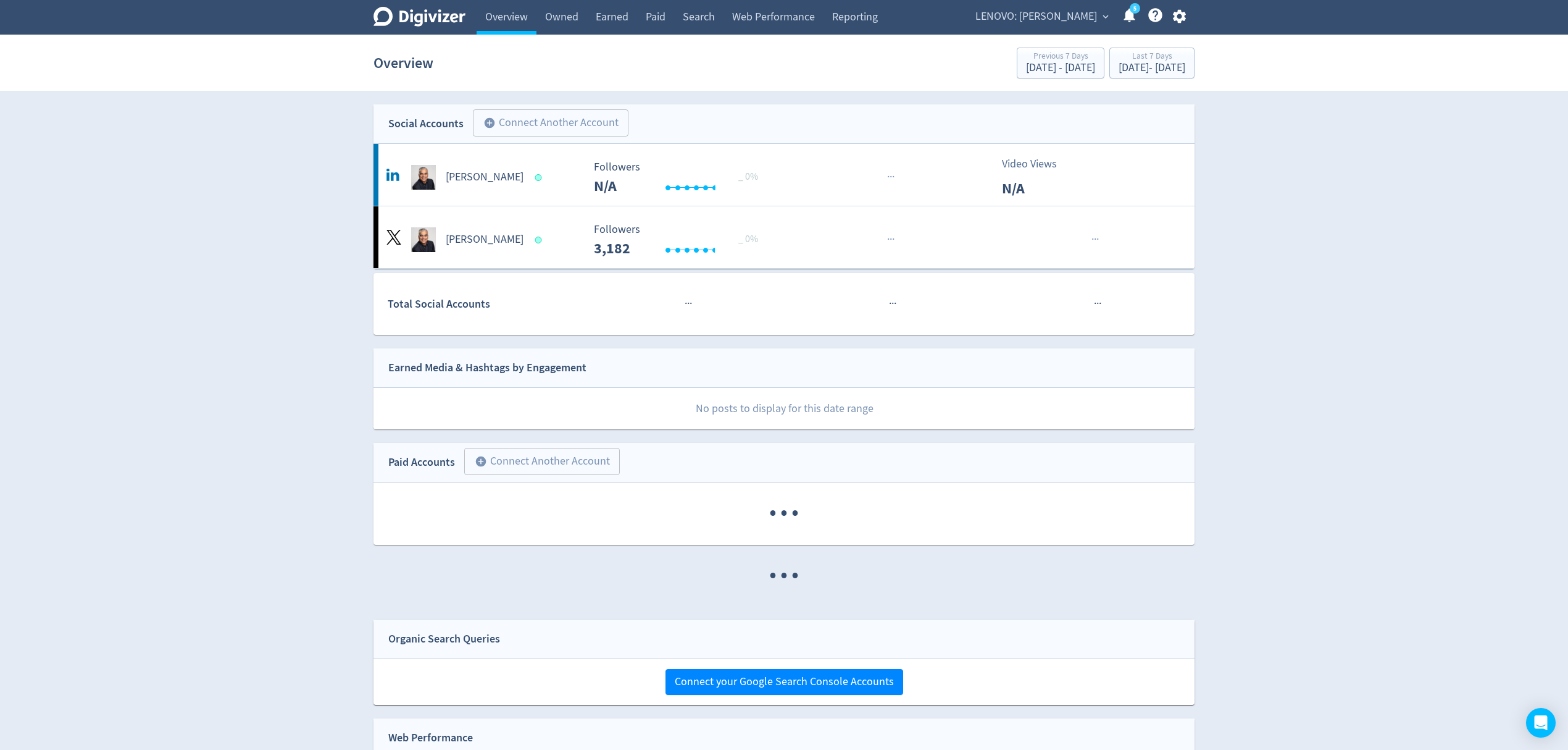
click at [1076, 13] on span "LENOVO: [PERSON_NAME]" at bounding box center [1036, 16] width 122 height 20
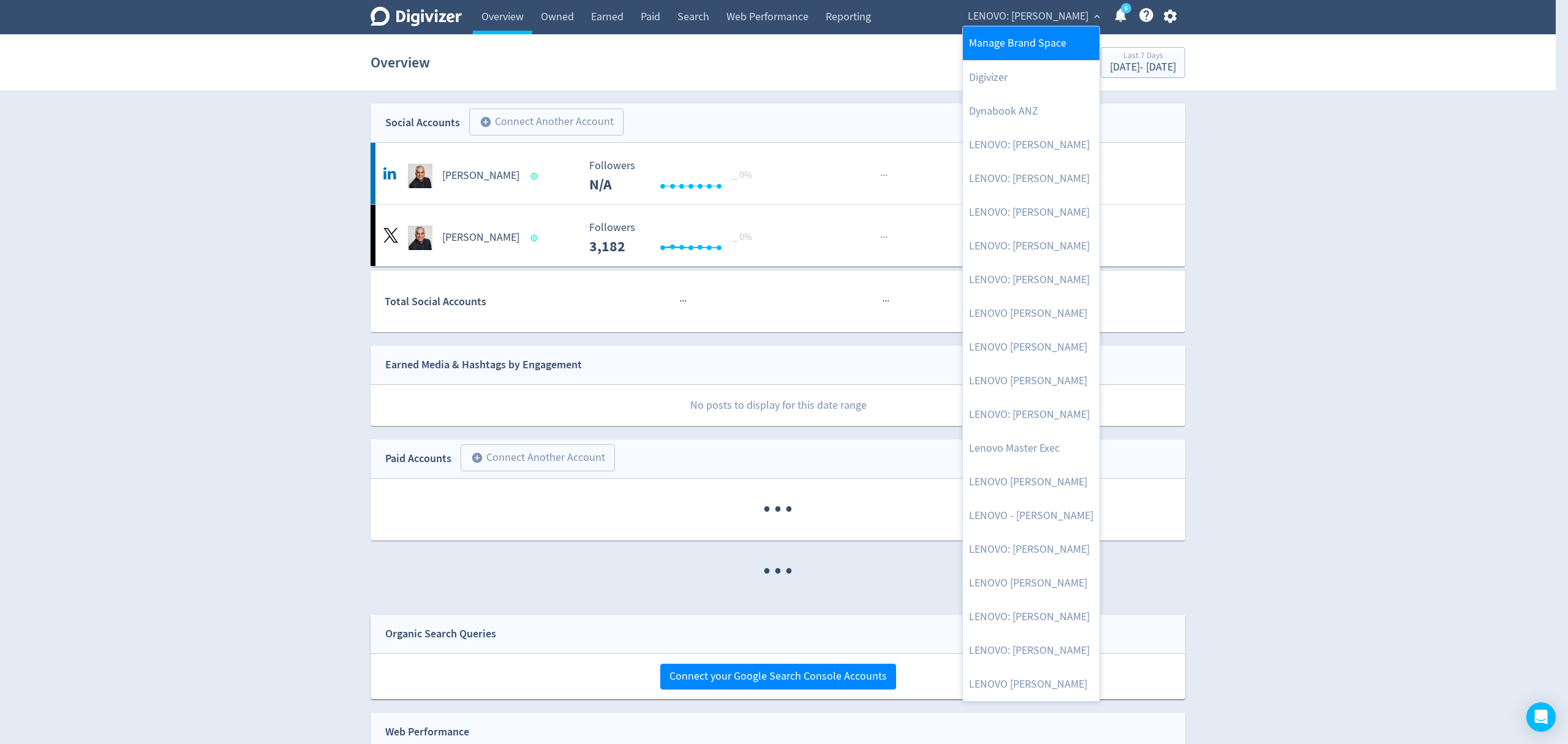
click at [1051, 43] on link "Manage Brand Space" at bounding box center [1031, 43] width 136 height 34
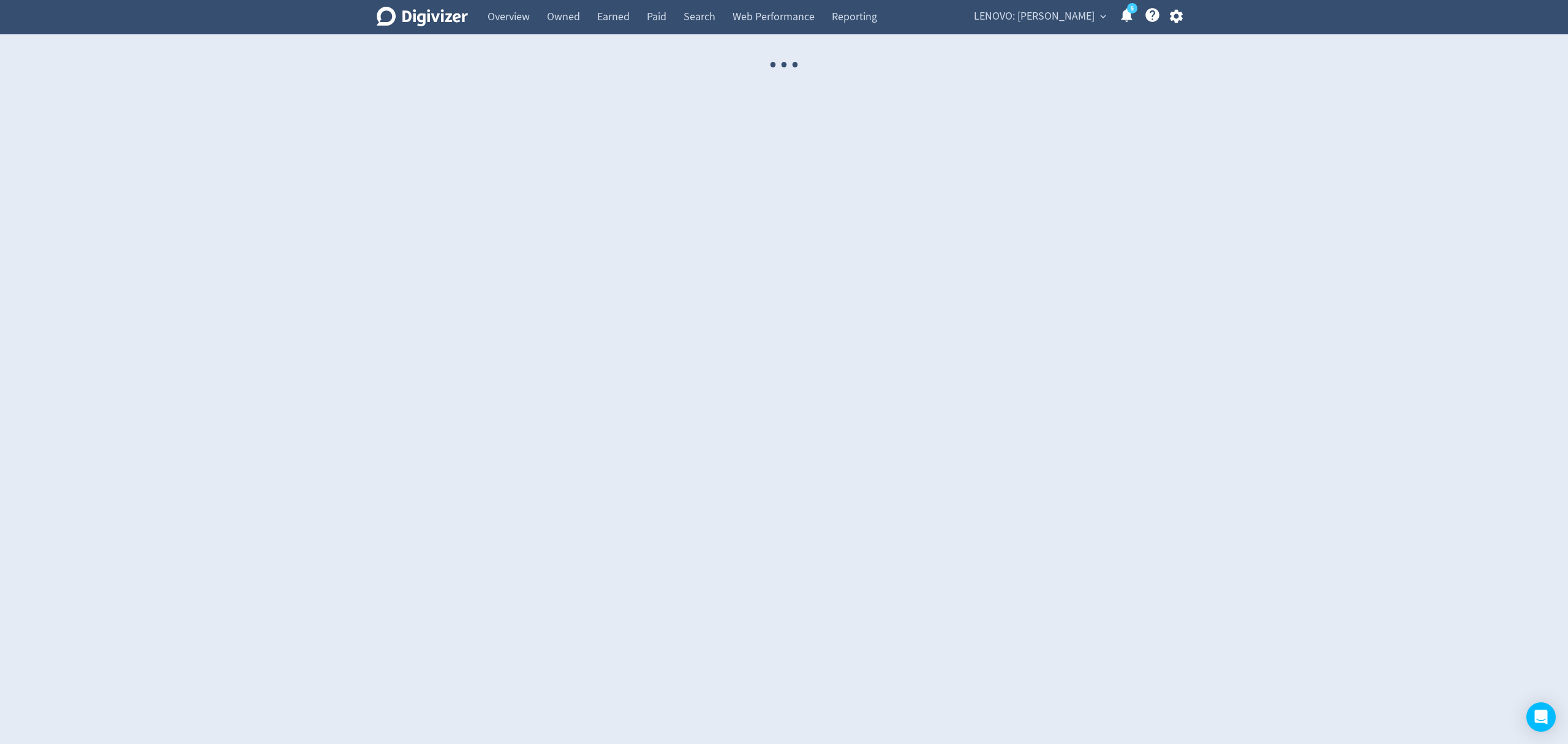
select select "USER"
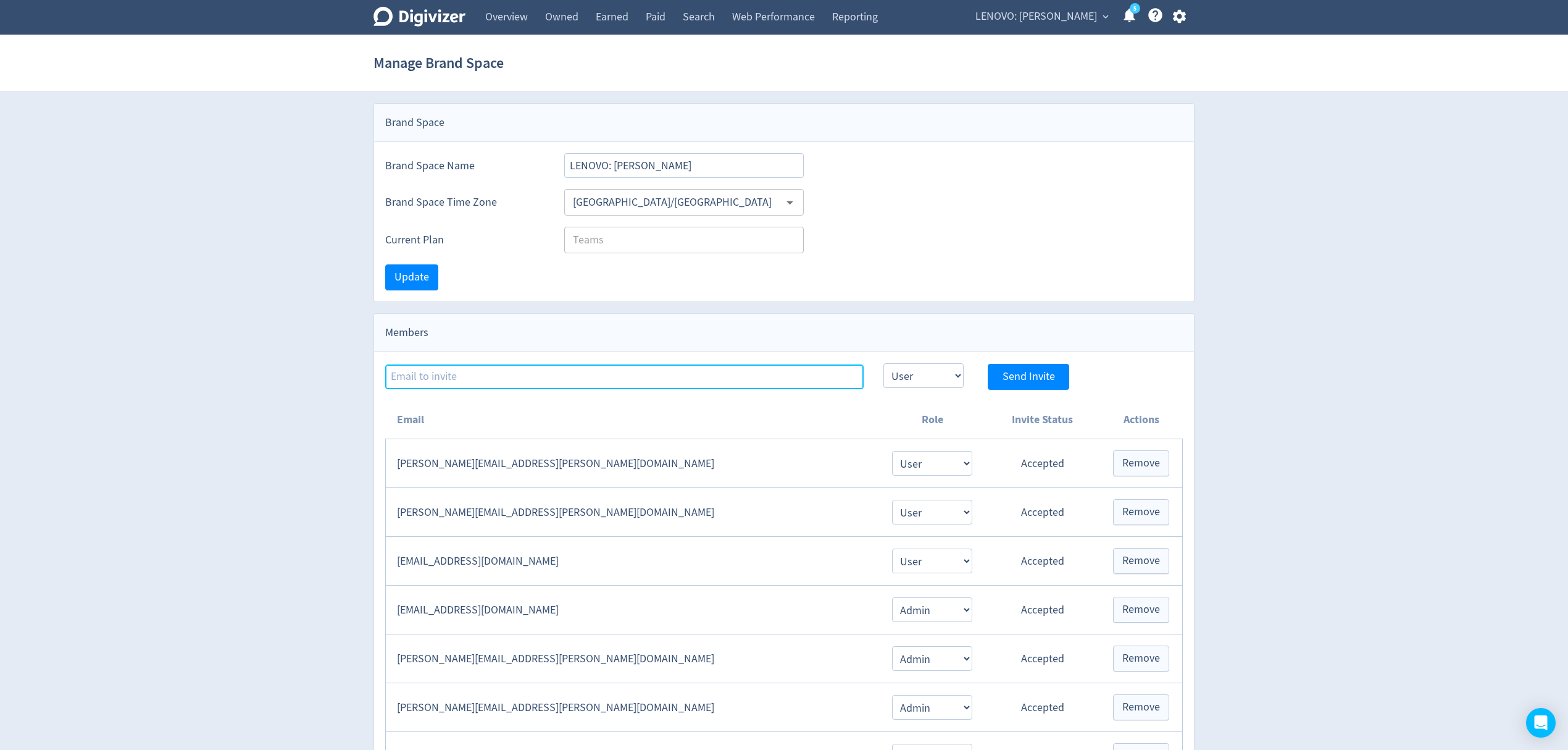
click at [447, 381] on input at bounding box center [624, 377] width 479 height 25
paste input "[EMAIL_ADDRESS][PERSON_NAME][DOMAIN_NAME]"
type input "[EMAIL_ADDRESS][PERSON_NAME][DOMAIN_NAME]"
click at [946, 381] on select "Admin User" at bounding box center [923, 375] width 80 height 25
select select "ADMIN"
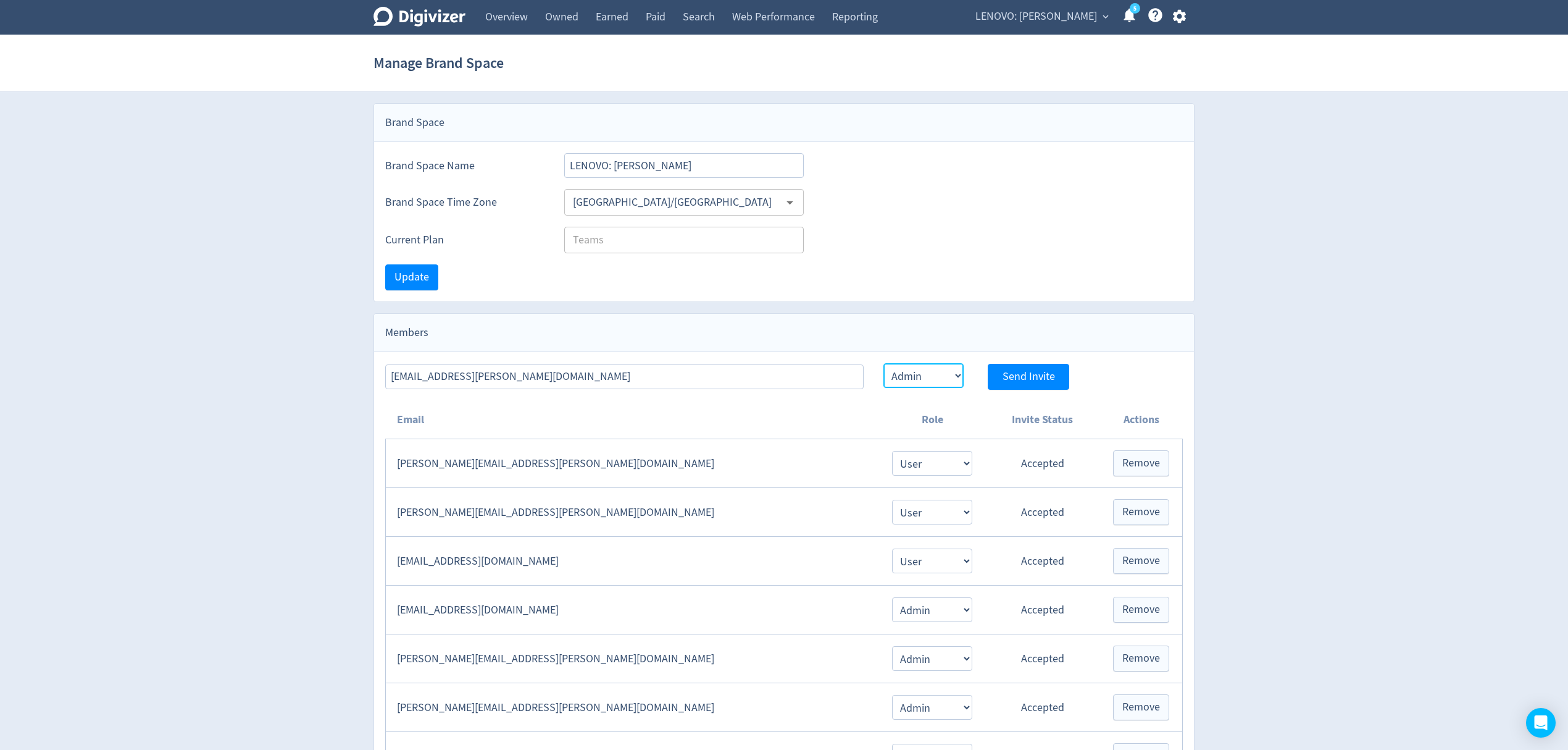
click at [883, 365] on select "Admin User" at bounding box center [923, 375] width 80 height 25
click at [1018, 378] on span "Send Invite" at bounding box center [1028, 377] width 52 height 11
select select "USER"
click at [1041, 12] on span "LENOVO: [PERSON_NAME]" at bounding box center [1036, 16] width 122 height 20
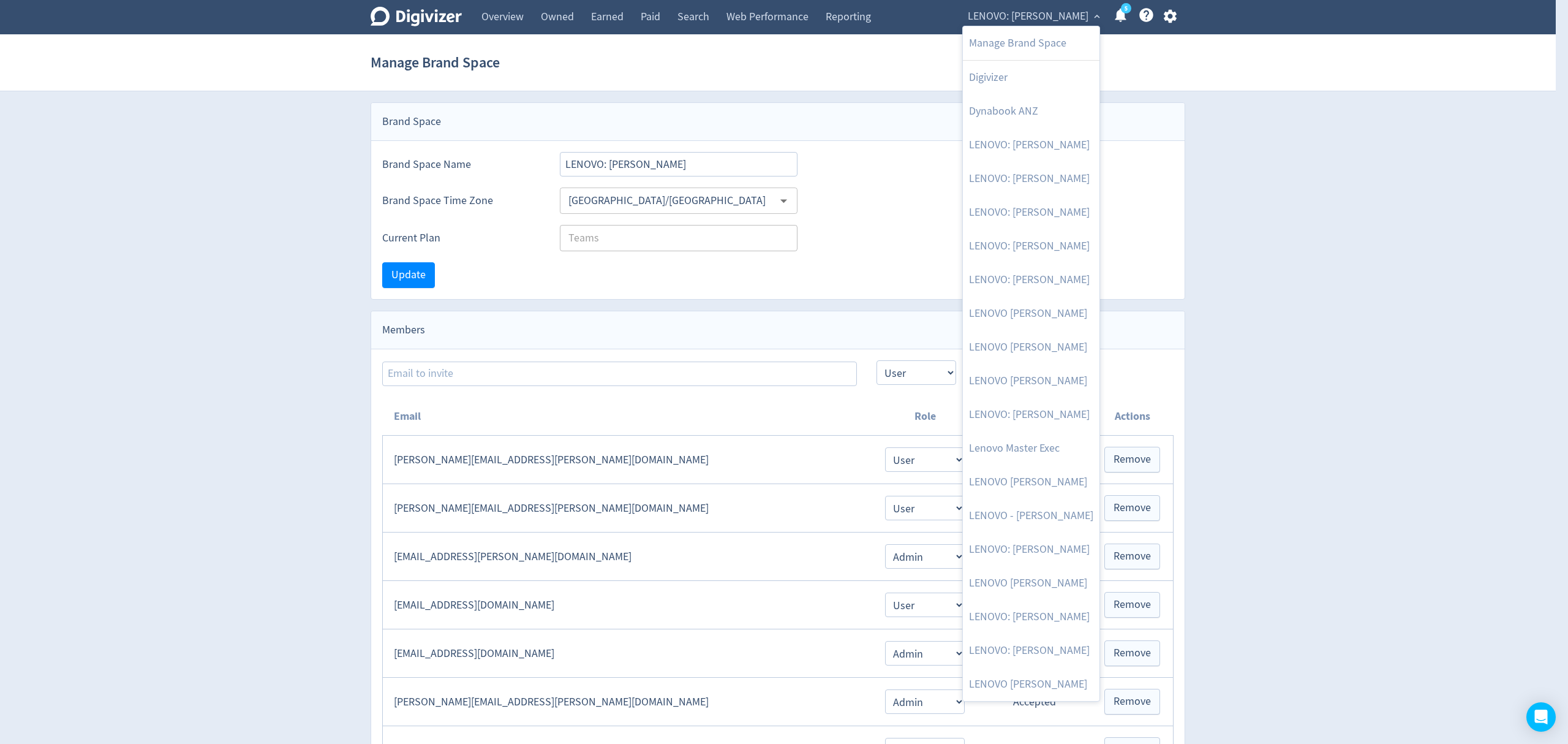
click at [1164, 13] on div at bounding box center [784, 372] width 1568 height 744
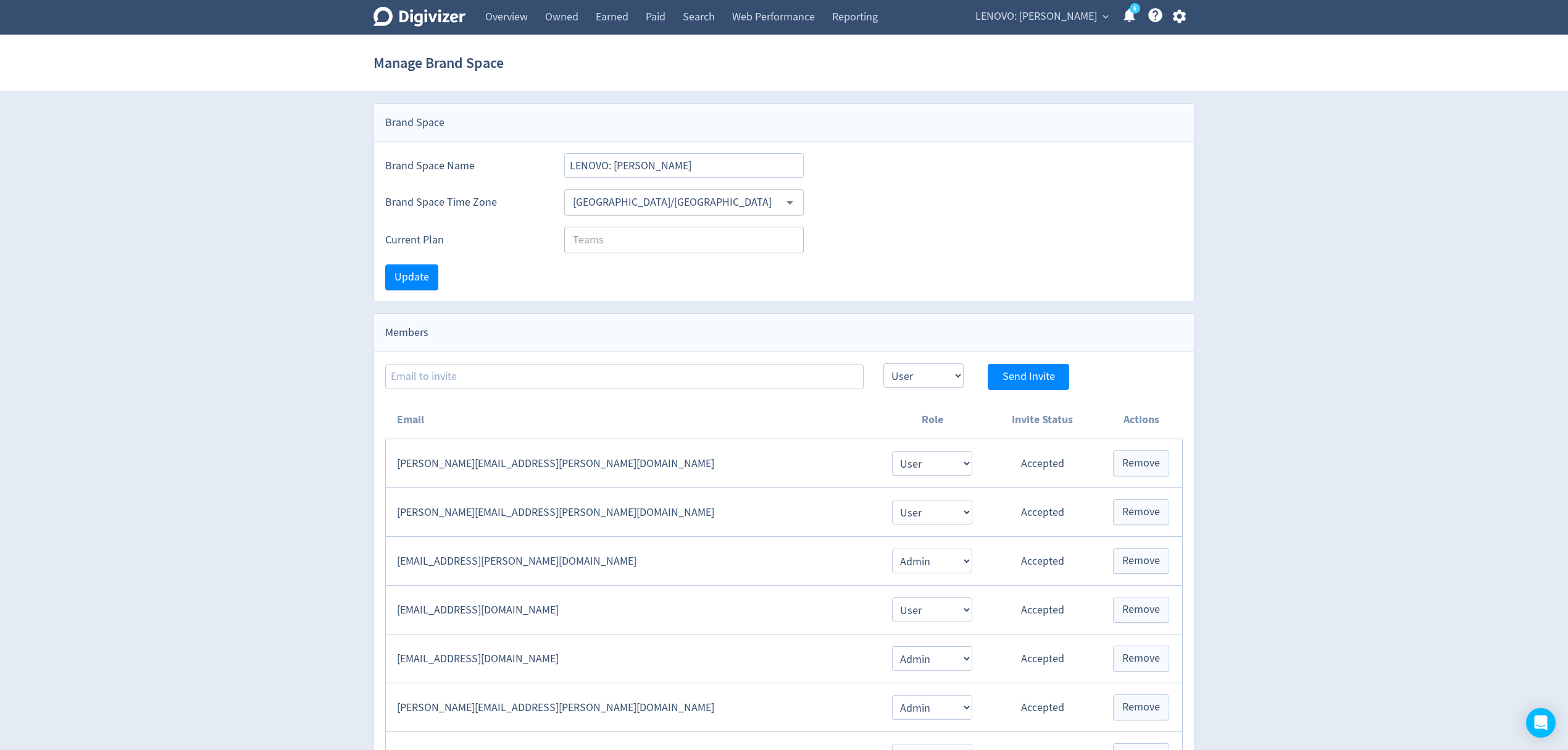
click at [1178, 18] on icon "button" at bounding box center [1179, 16] width 16 height 16
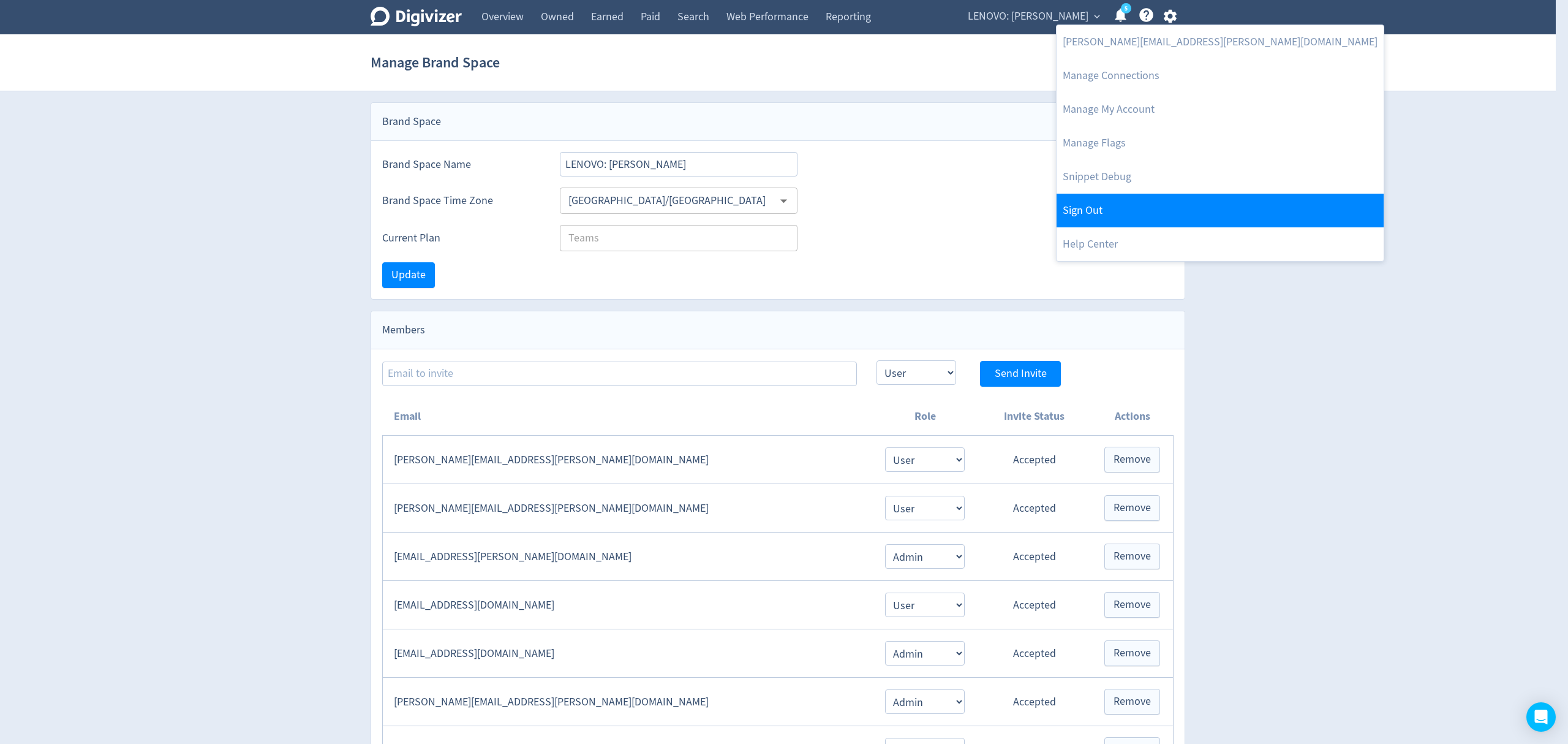
click at [1105, 211] on link "Sign Out" at bounding box center [1220, 210] width 327 height 34
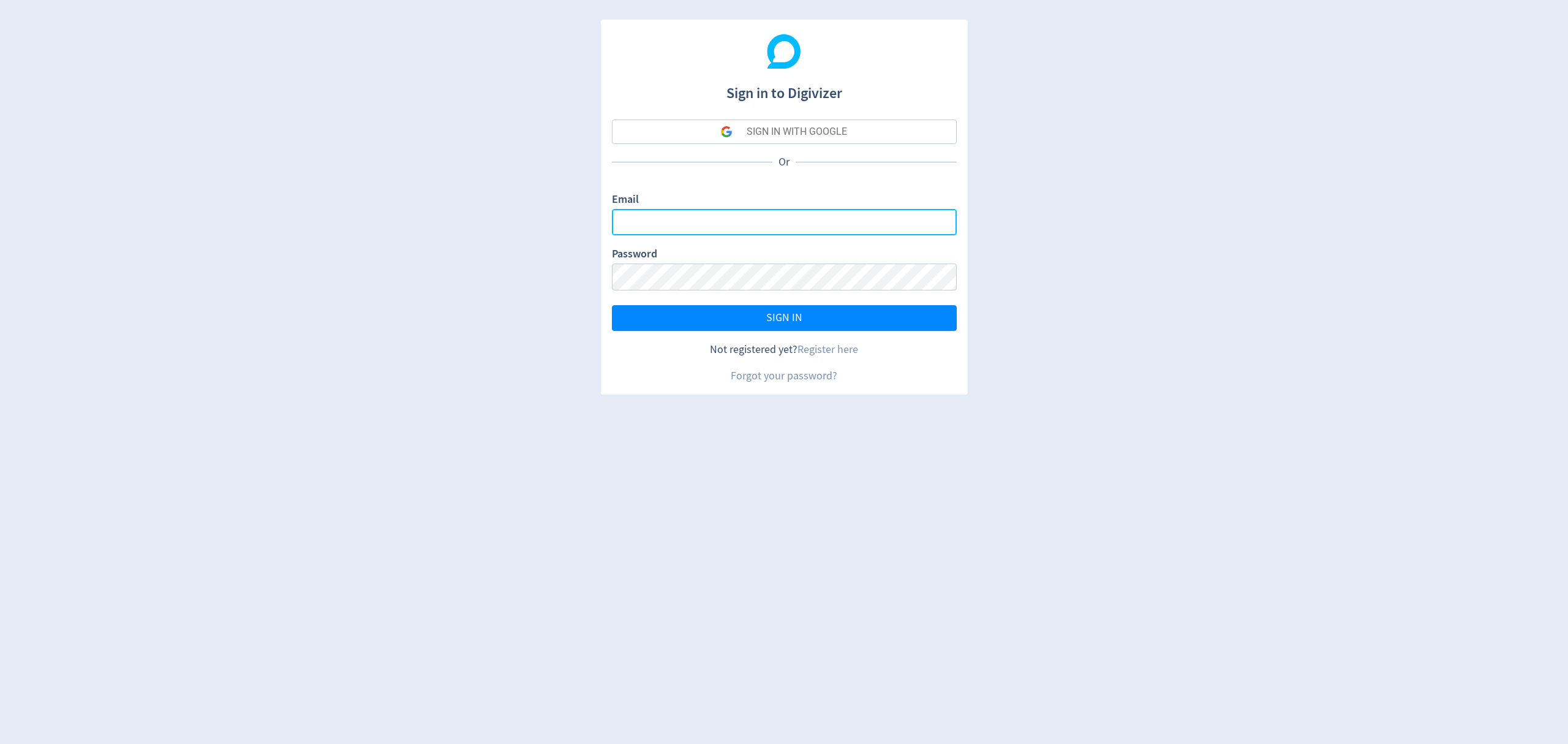
type input "[EMAIL_ADDRESS][PERSON_NAME][DOMAIN_NAME]"
drag, startPoint x: 845, startPoint y: 322, endPoint x: 863, endPoint y: 299, distance: 29.2
click at [845, 322] on button "SIGN IN" at bounding box center [784, 318] width 345 height 26
